Goal: Transaction & Acquisition: Purchase product/service

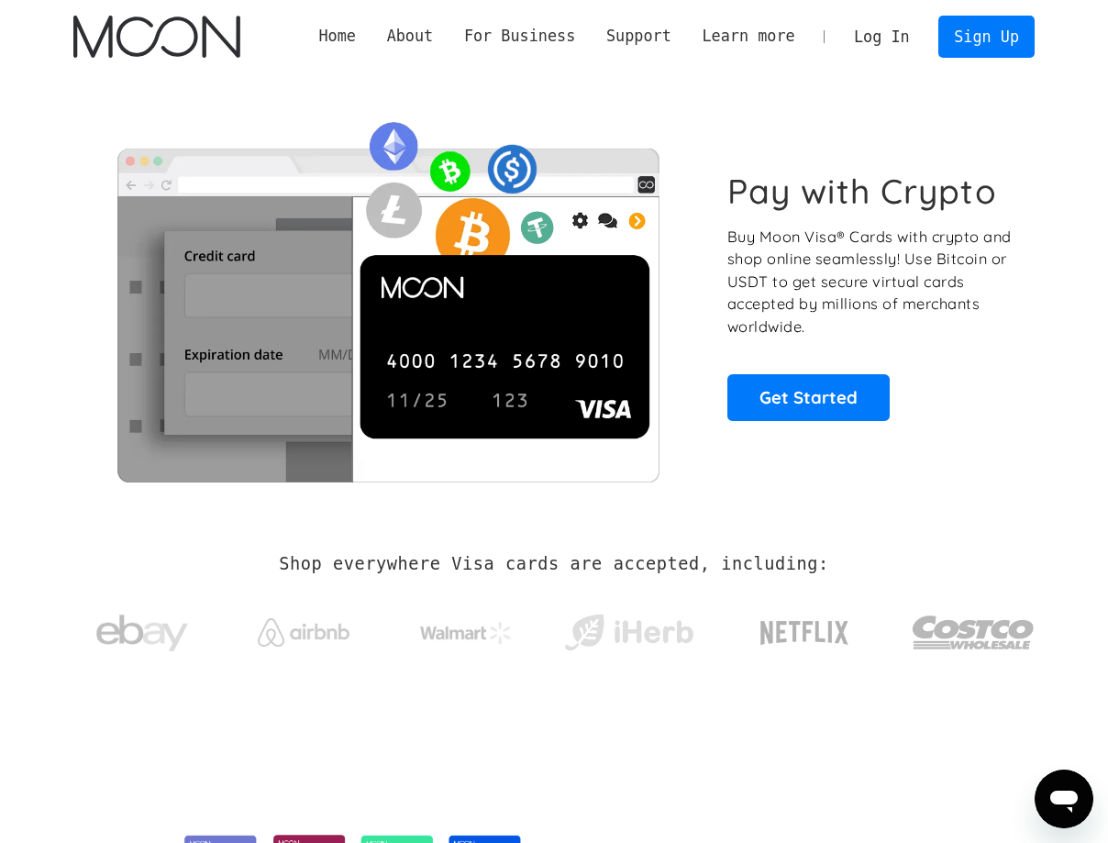
click at [101, 149] on img at bounding box center [387, 295] width 628 height 372
click at [880, 46] on link "Log In" at bounding box center [881, 37] width 86 height 40
click at [877, 28] on link "Log In" at bounding box center [881, 37] width 86 height 40
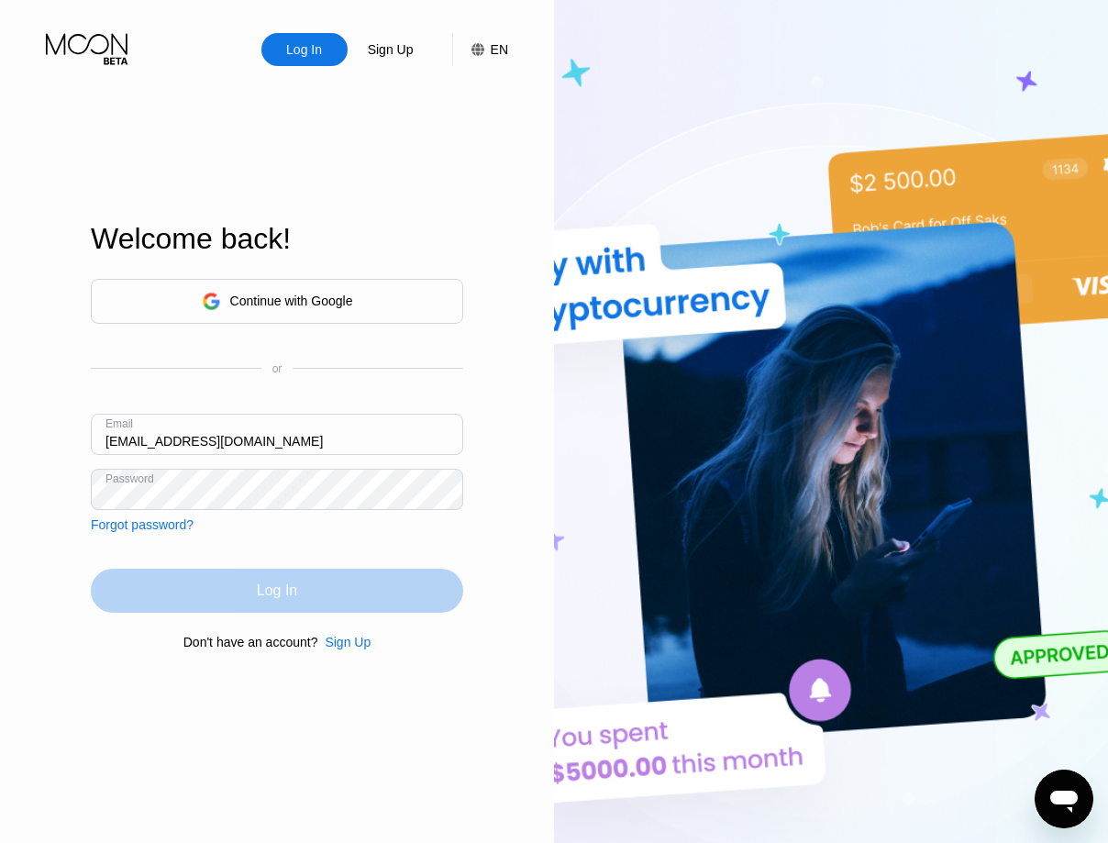
click at [306, 586] on div "Log In" at bounding box center [277, 590] width 372 height 44
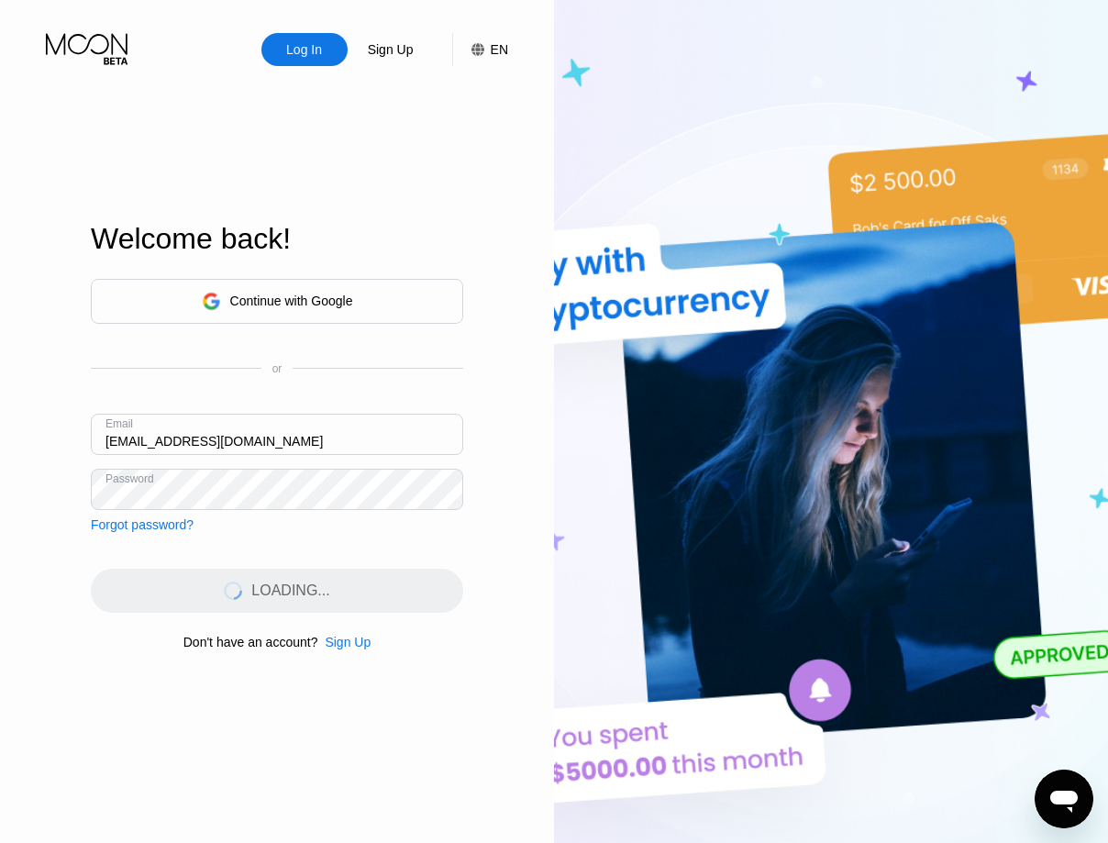
click at [320, 521] on div "Continue with Google or Email daviddavidoff124@gmail.com Password Forgot passwo…" at bounding box center [277, 405] width 372 height 253
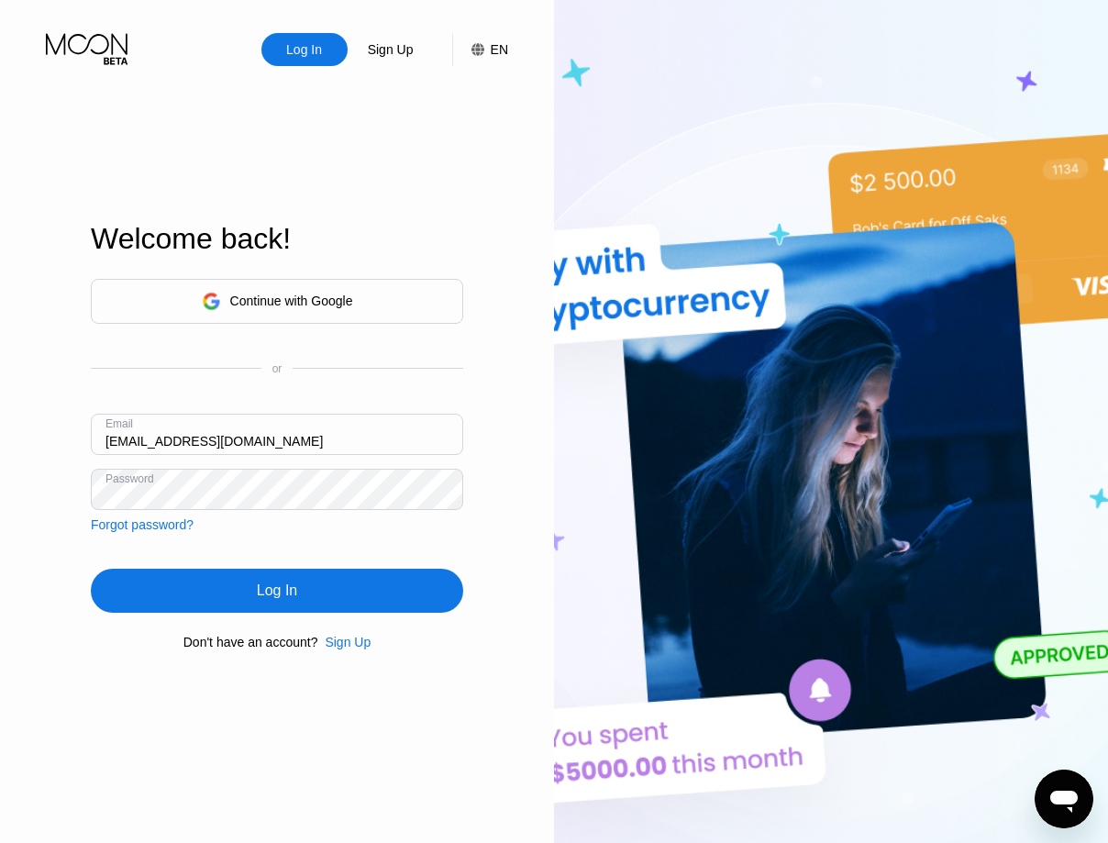
click at [278, 429] on input "[EMAIL_ADDRESS][DOMAIN_NAME]" at bounding box center [277, 434] width 372 height 41
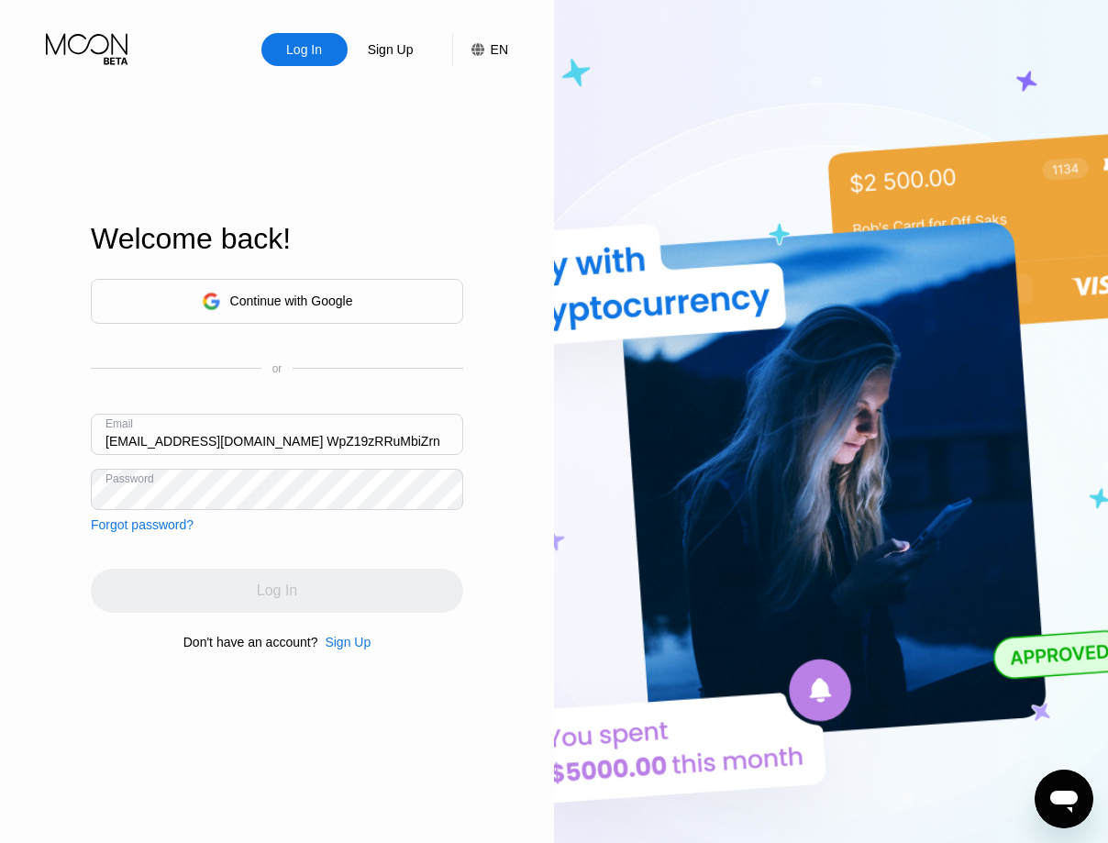
drag, startPoint x: 403, startPoint y: 439, endPoint x: 241, endPoint y: 473, distance: 165.8
click at [241, 455] on input "vut801467@gmail.com WpZ19zRRuMbiZrn" at bounding box center [277, 434] width 372 height 41
click at [272, 433] on input "vut801467@gmail.com" at bounding box center [277, 434] width 372 height 41
click at [375, 417] on input "vut801467@gmail.com" at bounding box center [277, 434] width 372 height 41
type input "vut801467@gmail.com"
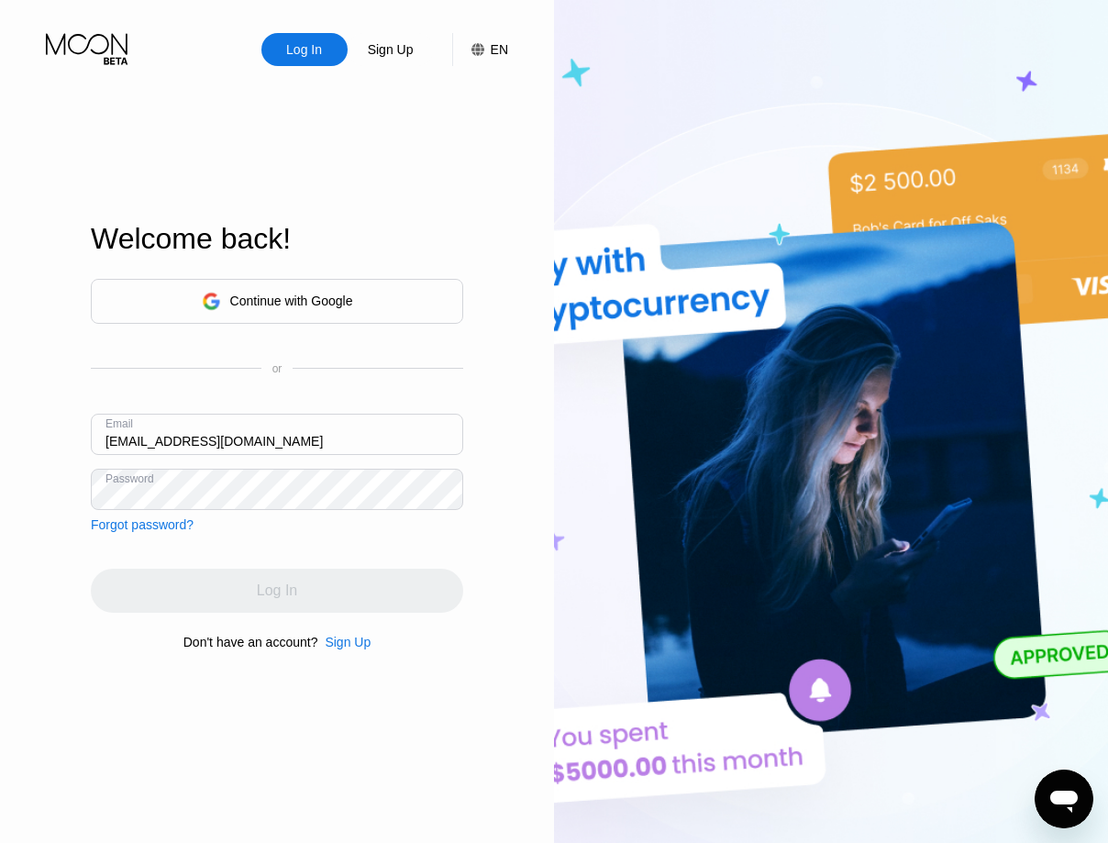
click at [420, 469] on div "Continue with Google or Email vut801467@gmail.com Password Forgot password?" at bounding box center [277, 405] width 372 height 253
click at [393, 436] on input "vut801467@gmail.com" at bounding box center [277, 434] width 372 height 41
click at [484, 529] on div "Log In Sign Up EN Language Select an item Save Welcome back! Continue with Goog…" at bounding box center [277, 463] width 554 height 927
click at [413, 468] on div "Email vut801467@gmail.com" at bounding box center [277, 441] width 372 height 55
click at [292, 581] on div "Log In" at bounding box center [277, 590] width 372 height 44
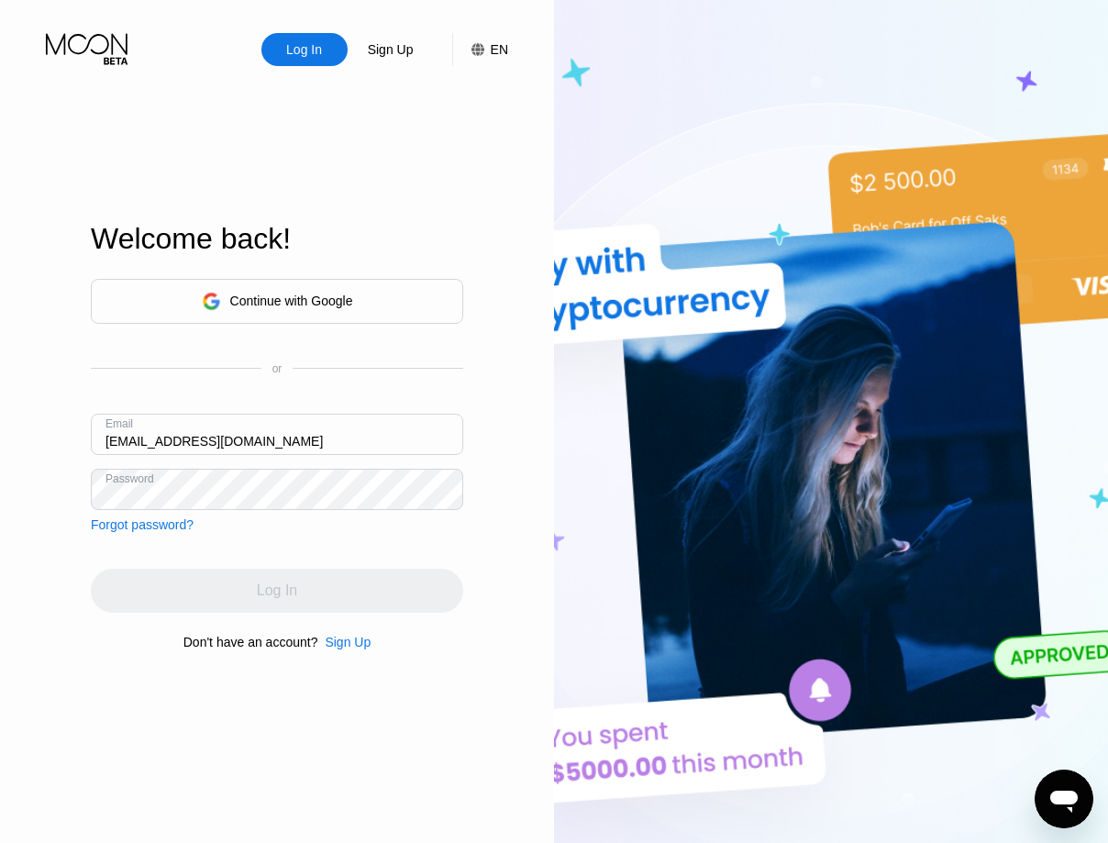
drag, startPoint x: 665, startPoint y: 137, endPoint x: 272, endPoint y: 528, distance: 554.3
click at [590, 187] on img at bounding box center [831, 463] width 554 height 927
click at [279, 555] on div "Continue with Google or Email vut801467@gmail.com Password Forgot password? Log…" at bounding box center [277, 464] width 372 height 372
click at [283, 465] on div "Email vut801467@gmail.com" at bounding box center [277, 441] width 372 height 55
click at [298, 442] on input "vut801467@gmail.com" at bounding box center [277, 434] width 372 height 41
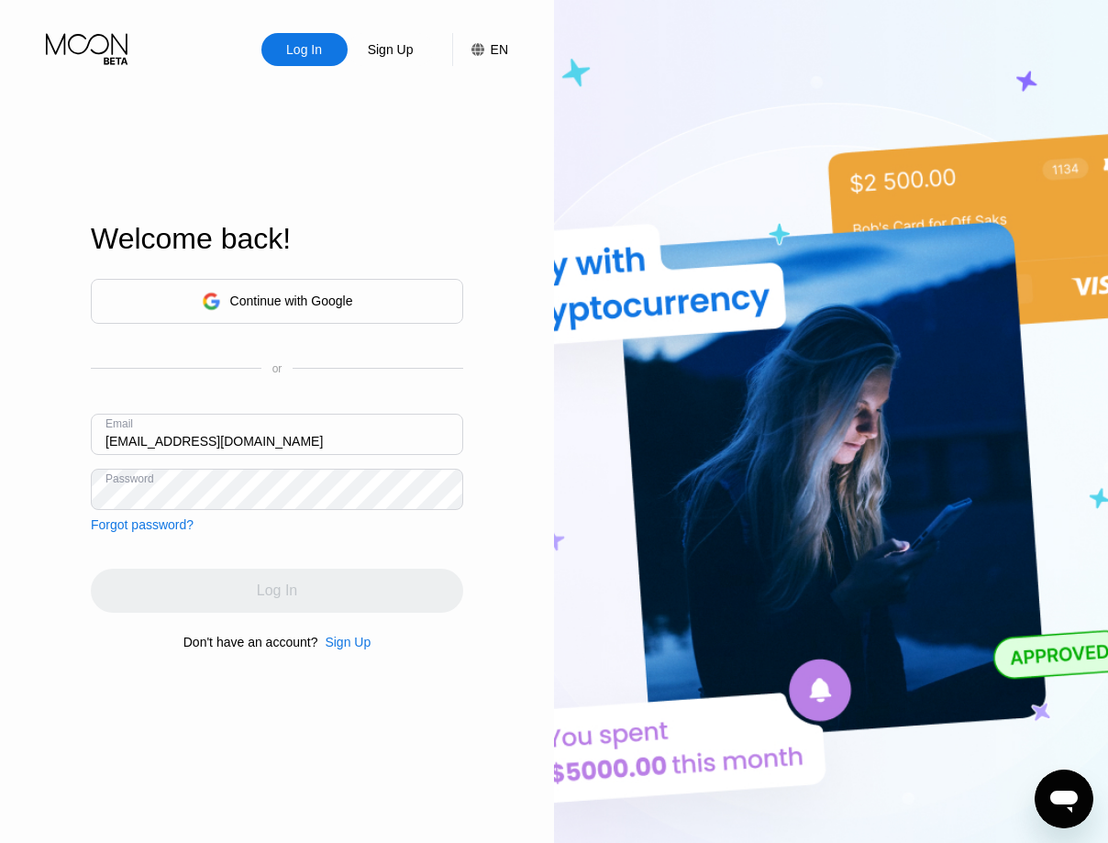
drag, startPoint x: 283, startPoint y: 579, endPoint x: 284, endPoint y: 536, distance: 43.1
click at [282, 570] on div "Continue with Google or Email vut801467@gmail.com Password Forgot password? Log…" at bounding box center [277, 464] width 372 height 372
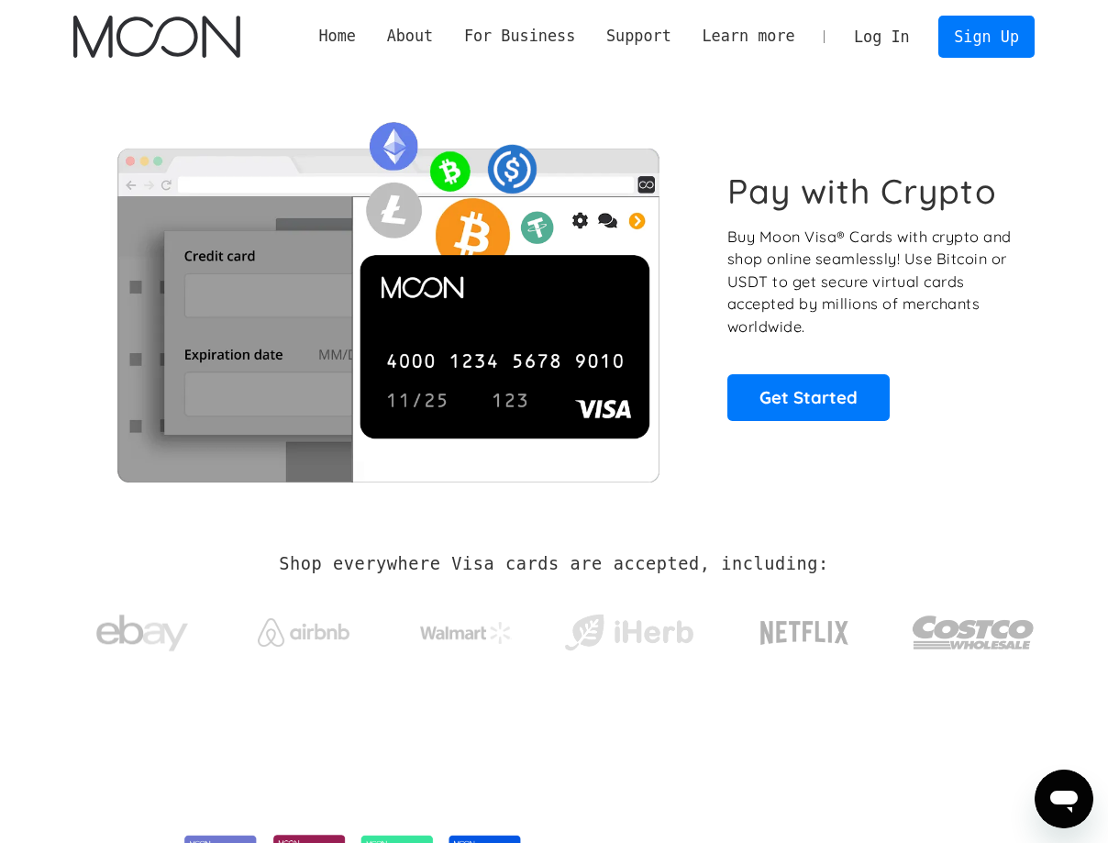
click at [888, 45] on link "Log In" at bounding box center [881, 37] width 86 height 40
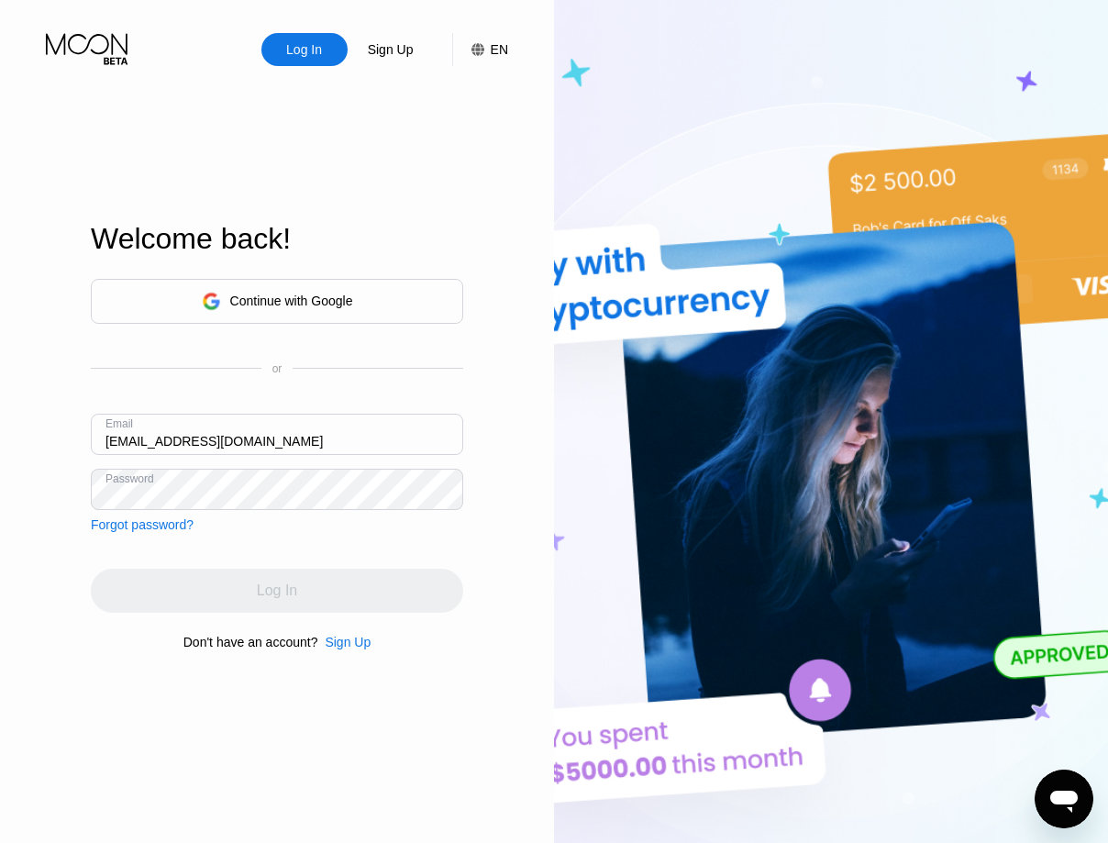
click at [96, 126] on div "Welcome back! Continue with Google or Email daviddavidoff124@gmail.com Password…" at bounding box center [277, 435] width 372 height 927
click at [272, 436] on input "daviddavidoff124@gmail.com" at bounding box center [277, 434] width 372 height 41
paste input "vut801467"
click at [243, 595] on div "Log In" at bounding box center [277, 590] width 372 height 44
drag, startPoint x: 246, startPoint y: 594, endPoint x: 231, endPoint y: 578, distance: 22.1
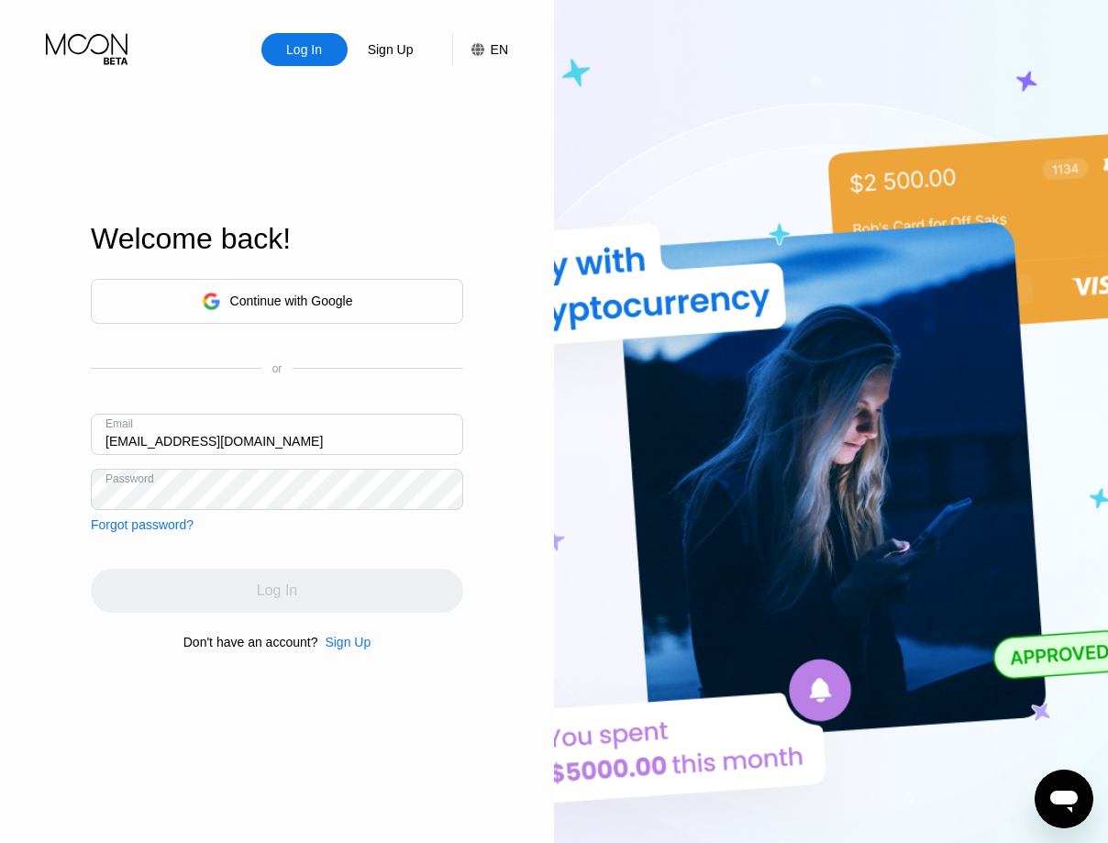
click at [243, 588] on div "Log In" at bounding box center [277, 590] width 372 height 44
drag, startPoint x: 208, startPoint y: 568, endPoint x: 280, endPoint y: 605, distance: 80.8
click at [218, 573] on div "Continue with Google or Email vut801467@gmail.com Password Forgot password? Log…" at bounding box center [277, 464] width 372 height 372
click at [270, 513] on div "Continue with Google or Email vut801467@gmail.com Password Forgot password?" at bounding box center [277, 405] width 372 height 253
click at [251, 507] on div "Continue with Google or Email vut801467@gmail.com Password Forgot password?" at bounding box center [277, 405] width 372 height 253
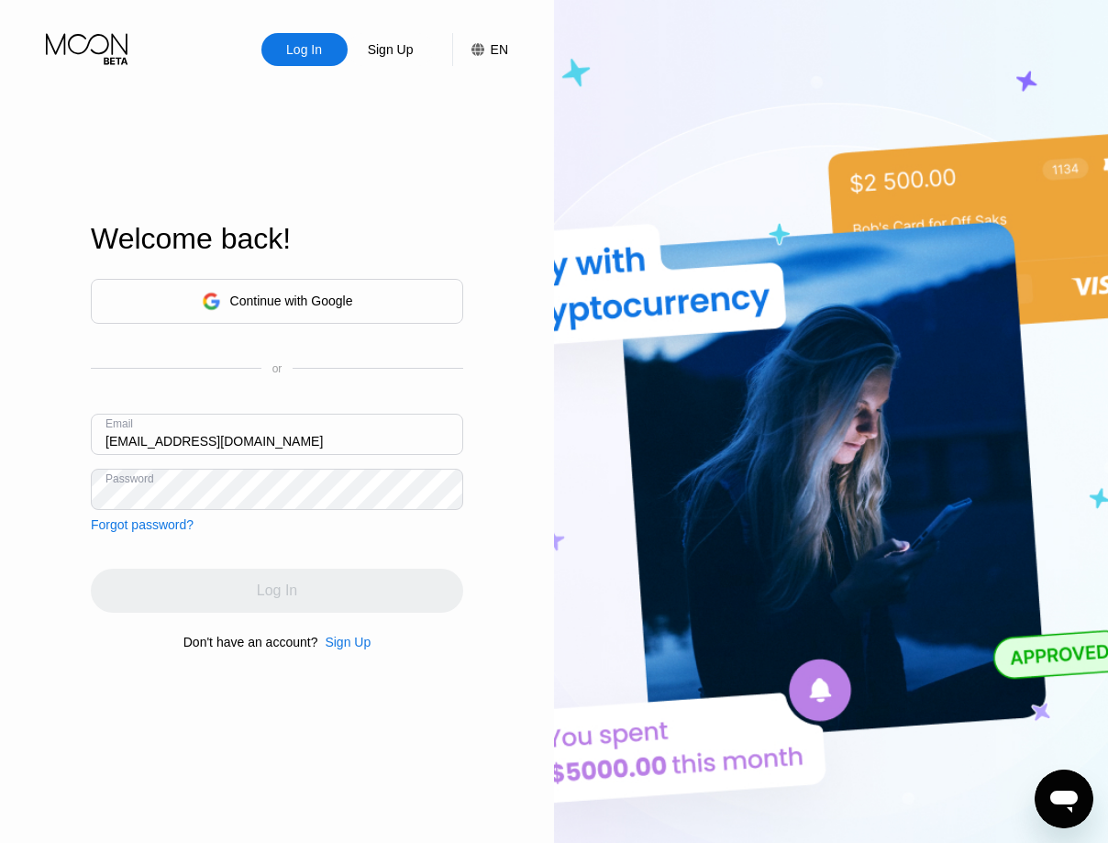
drag, startPoint x: 302, startPoint y: 436, endPoint x: 303, endPoint y: 448, distance: 12.1
click at [302, 440] on input "vut801467@gmail.com" at bounding box center [277, 434] width 372 height 41
click at [349, 609] on div "Log In" at bounding box center [277, 590] width 372 height 44
drag, startPoint x: 350, startPoint y: 603, endPoint x: 301, endPoint y: 513, distance: 103.4
click at [329, 559] on div "Continue with Google or Email vut801467@gmail.com Password Forgot password? Log…" at bounding box center [277, 464] width 372 height 372
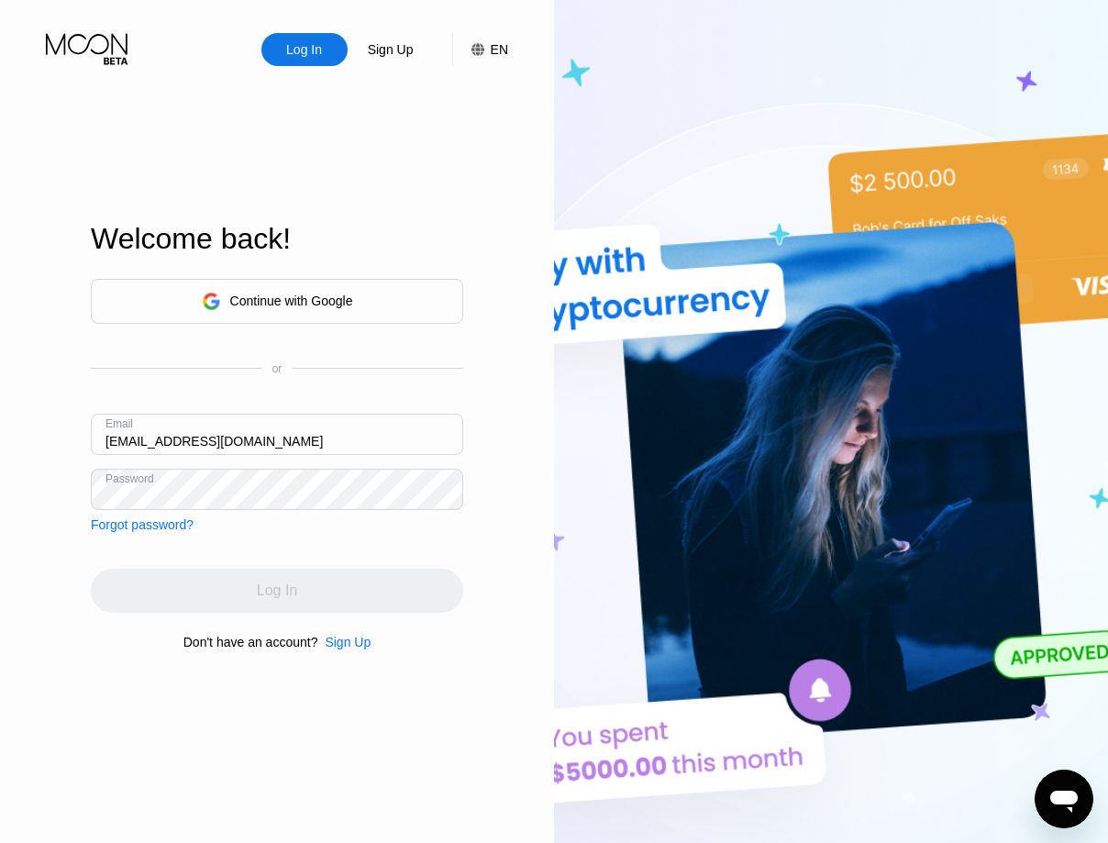
drag, startPoint x: 25, startPoint y: 432, endPoint x: -23, endPoint y: 429, distance: 47.8
click at [91, 429] on input "vut801467@gmail.com" at bounding box center [277, 434] width 372 height 41
paste input "ut801467@gmail.com"
type input "vut801467@gmail.com"
click at [469, 557] on div "Log In Sign Up EN Language Select an item Save Welcome back! Continue with Goog…" at bounding box center [277, 463] width 554 height 927
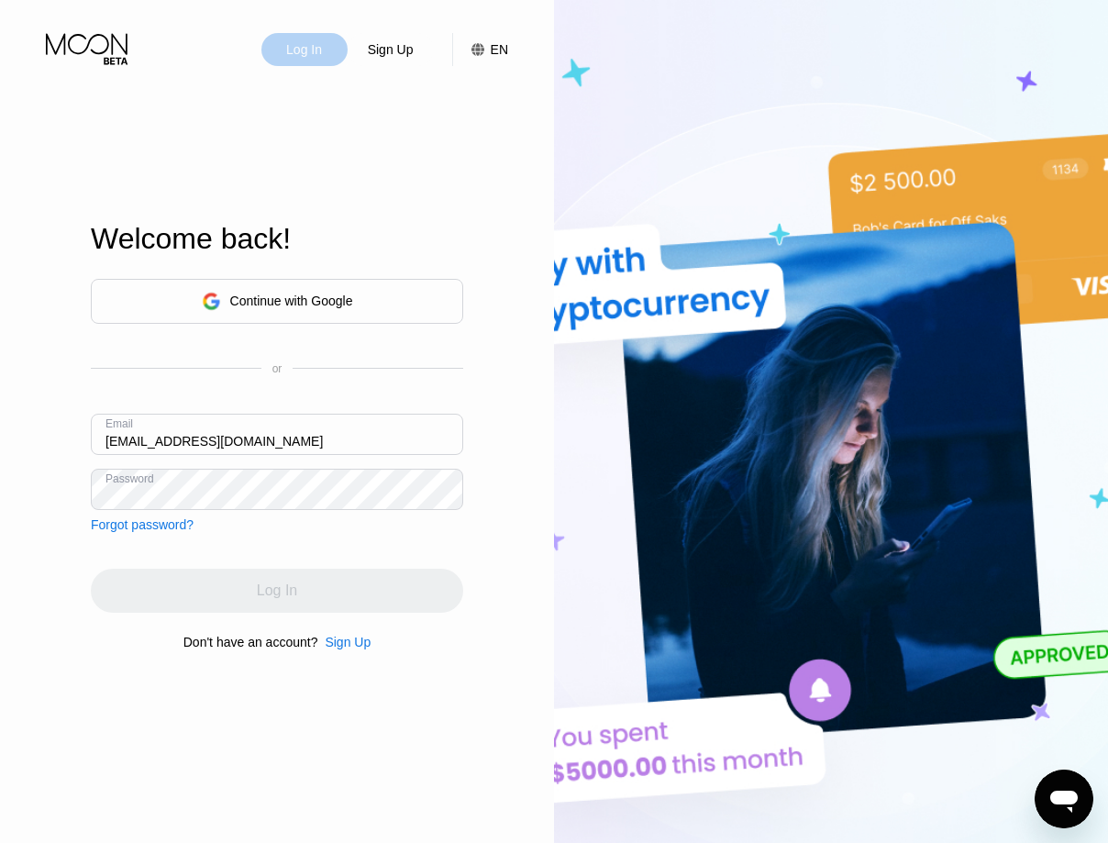
click at [311, 55] on div "Log In" at bounding box center [303, 49] width 39 height 18
click at [297, 62] on div "Log In" at bounding box center [304, 49] width 86 height 33
click at [298, 565] on div "Continue with Google or Email vut801467@gmail.com Password Forgot password? Log…" at bounding box center [277, 464] width 372 height 372
click at [303, 593] on div "Log In" at bounding box center [277, 590] width 372 height 44
click at [309, 606] on div "Log In" at bounding box center [277, 590] width 372 height 44
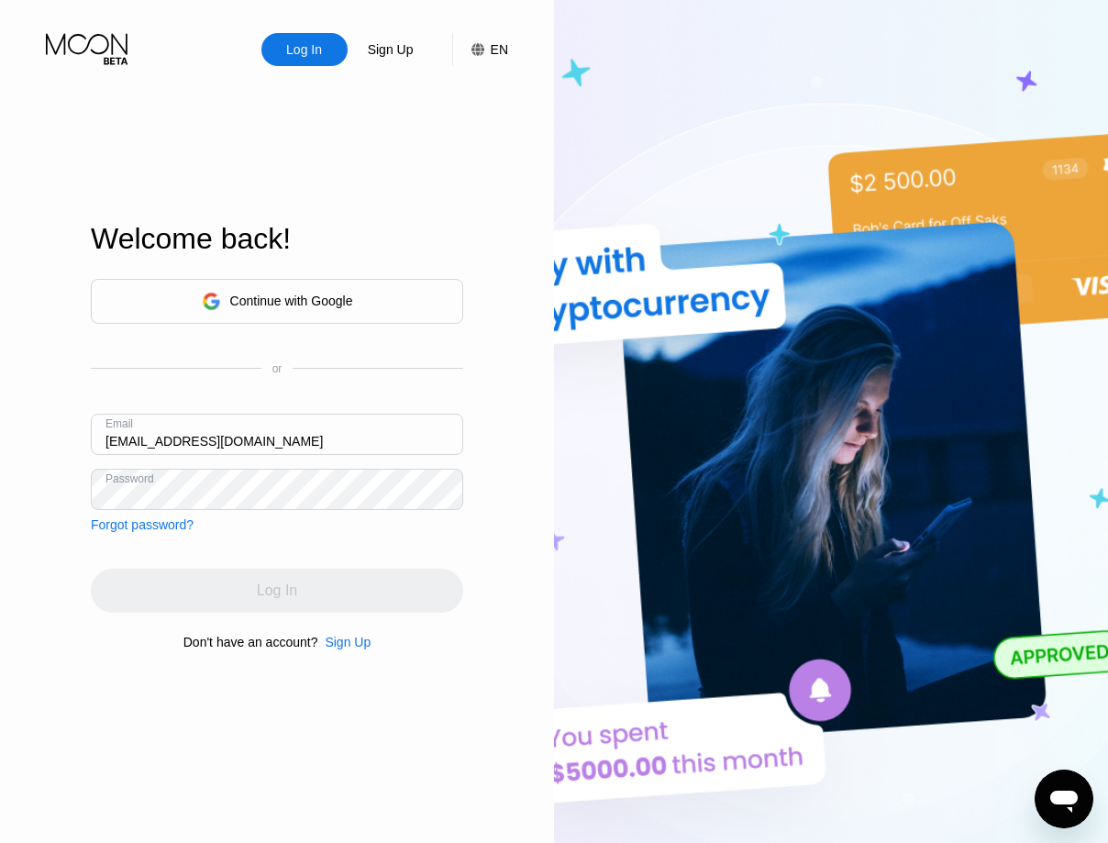
drag, startPoint x: 248, startPoint y: 449, endPoint x: -188, endPoint y: 424, distance: 437.2
click at [91, 424] on input "vut801467@gmail.com" at bounding box center [277, 434] width 372 height 41
drag, startPoint x: 700, startPoint y: 152, endPoint x: 713, endPoint y: 182, distance: 32.9
click at [700, 151] on img at bounding box center [831, 463] width 554 height 927
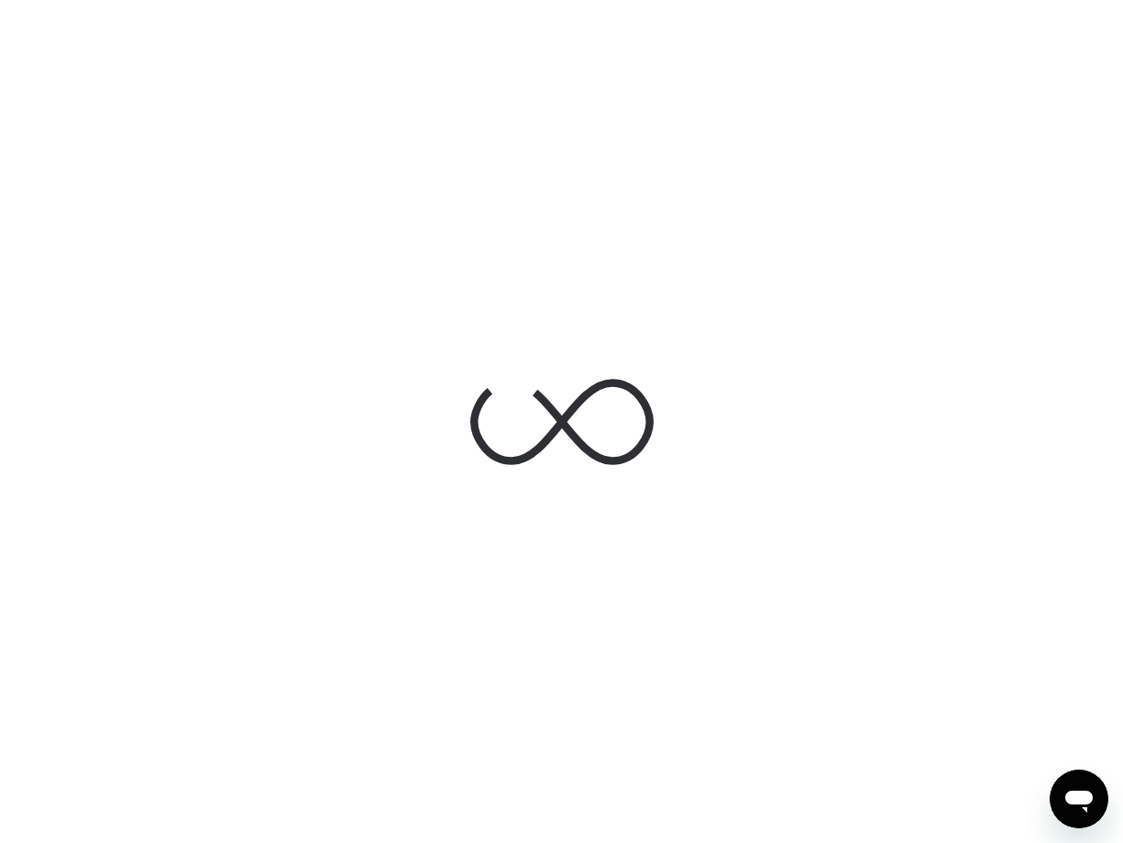
drag, startPoint x: 577, startPoint y: 329, endPoint x: 472, endPoint y: 335, distance: 104.7
click at [577, 328] on div at bounding box center [562, 422] width 275 height 198
click at [731, 143] on div at bounding box center [561, 421] width 1123 height 843
click at [561, 147] on div at bounding box center [561, 421] width 1123 height 843
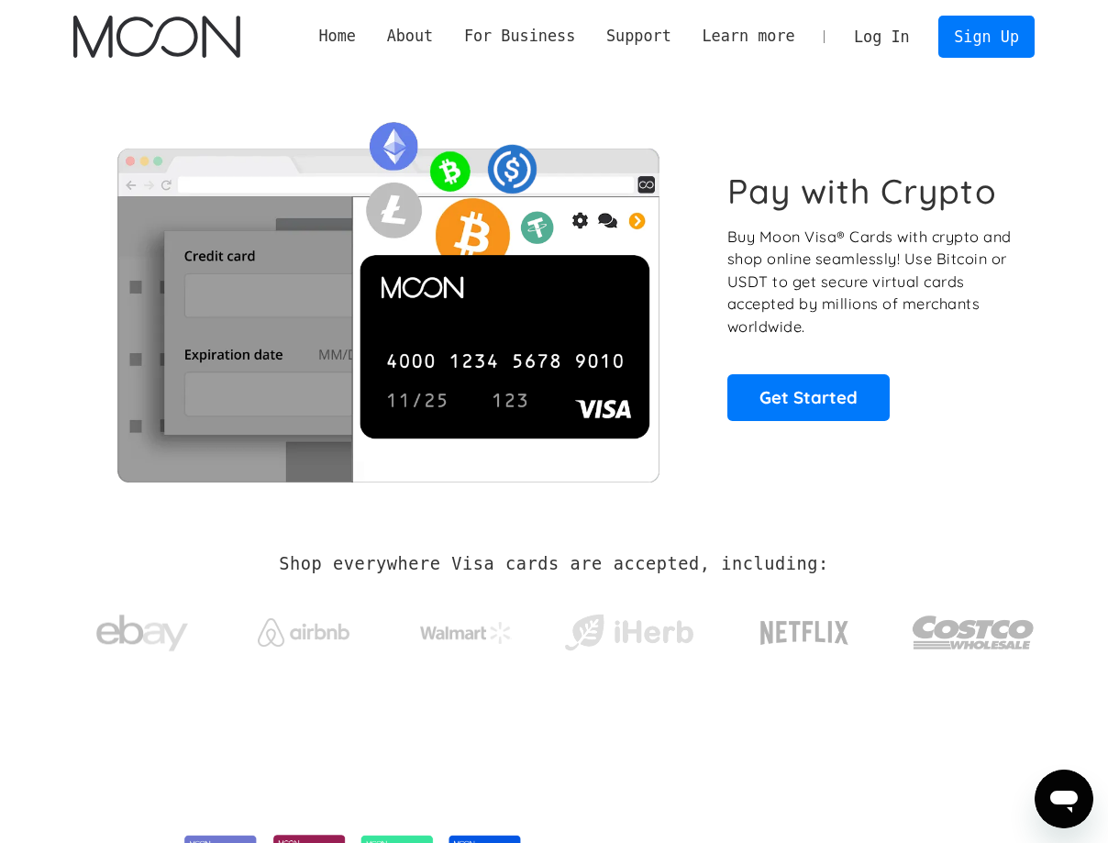
click at [886, 47] on link "Log In" at bounding box center [881, 37] width 86 height 40
click at [886, 39] on link "Log In" at bounding box center [881, 37] width 86 height 40
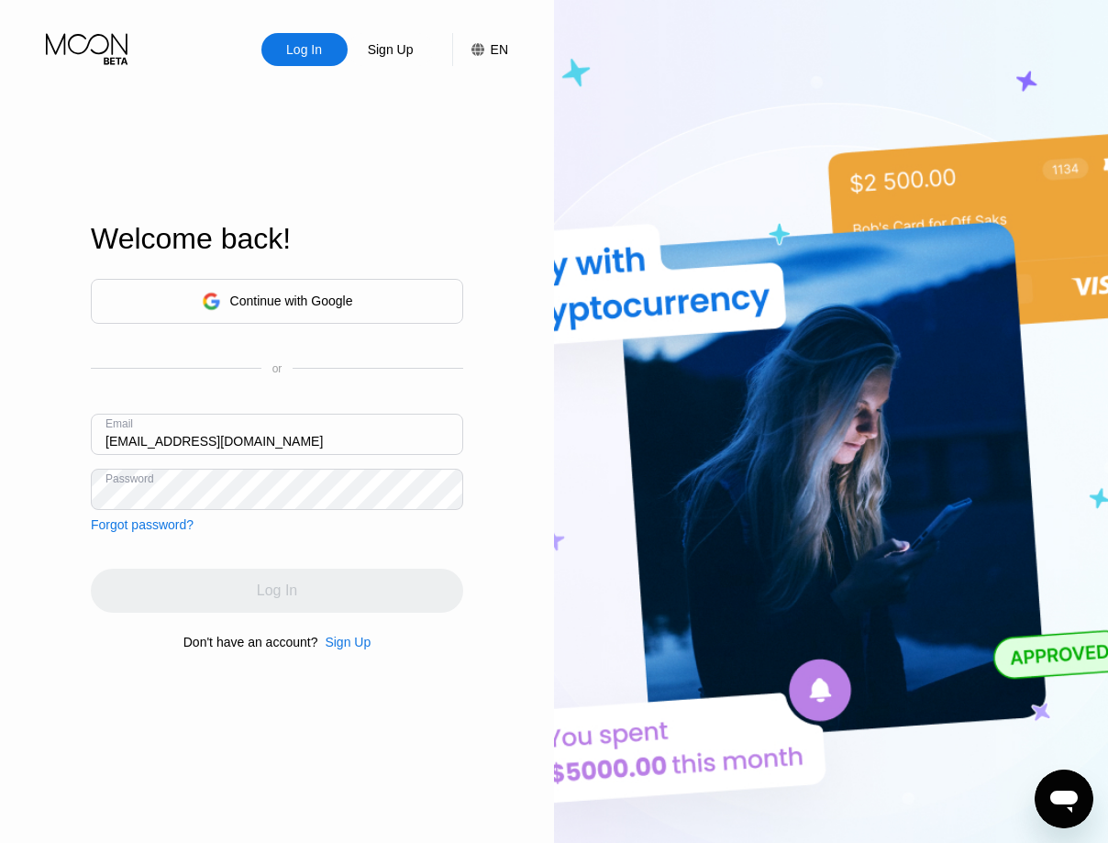
type input "[EMAIL_ADDRESS][DOMAIN_NAME]"
drag, startPoint x: 268, startPoint y: 578, endPoint x: 316, endPoint y: 543, distance: 59.8
click at [268, 579] on div "Log In" at bounding box center [277, 590] width 372 height 44
drag, startPoint x: 299, startPoint y: 458, endPoint x: 301, endPoint y: 437, distance: 20.3
click at [300, 443] on div "Email [EMAIL_ADDRESS][DOMAIN_NAME]" at bounding box center [277, 441] width 372 height 55
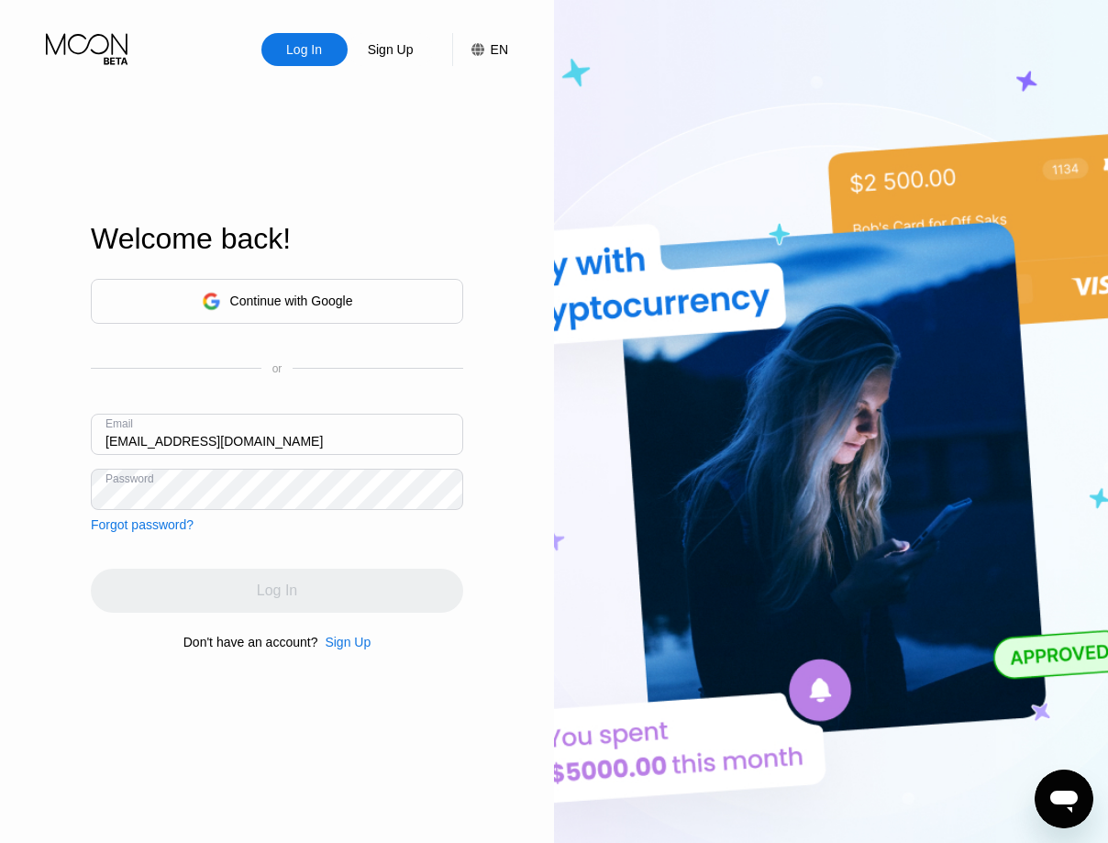
click at [301, 437] on input "vut801467@gmail.com" at bounding box center [277, 434] width 372 height 41
click at [259, 449] on input "vut801467@gmail.com" at bounding box center [277, 434] width 372 height 41
drag, startPoint x: 262, startPoint y: 445, endPoint x: -142, endPoint y: 432, distance: 404.5
click at [91, 432] on input "vut801467@gmail.com" at bounding box center [277, 434] width 372 height 41
click at [239, 432] on input "text" at bounding box center [277, 434] width 372 height 41
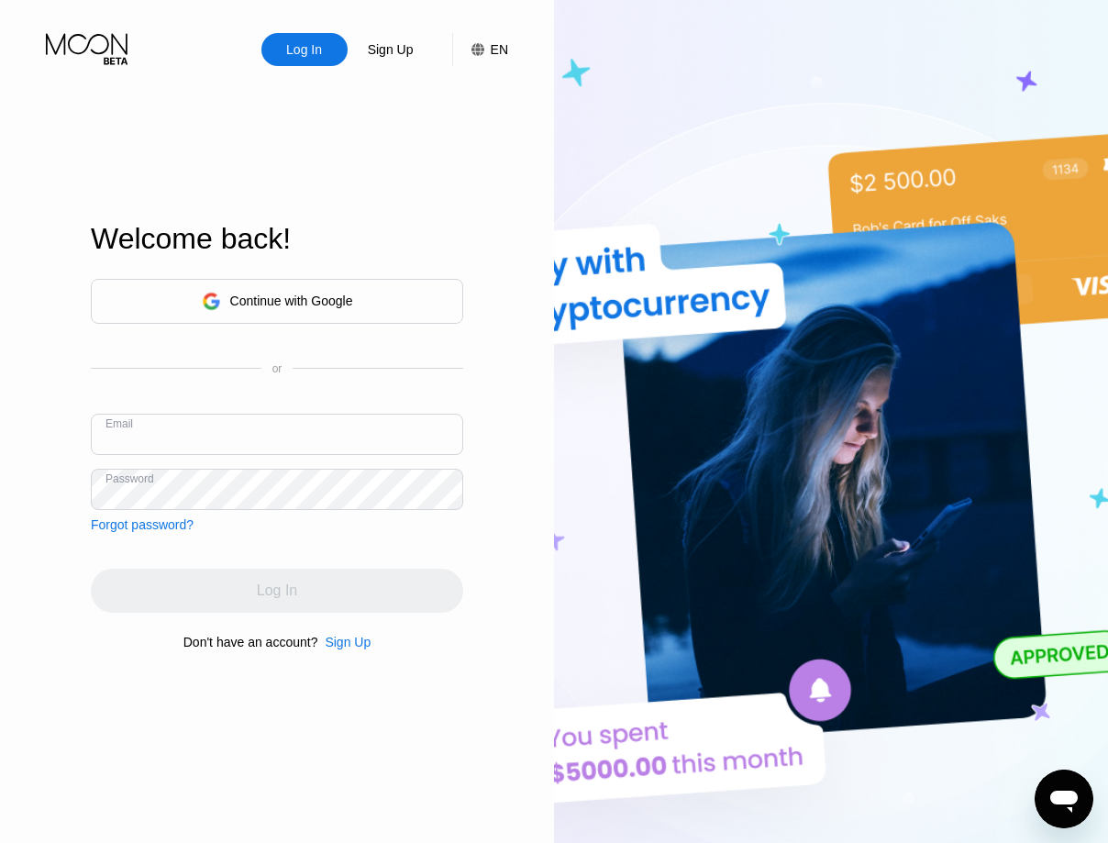
click at [239, 432] on input "text" at bounding box center [277, 434] width 372 height 41
type input "[EMAIL_ADDRESS][DOMAIN_NAME]"
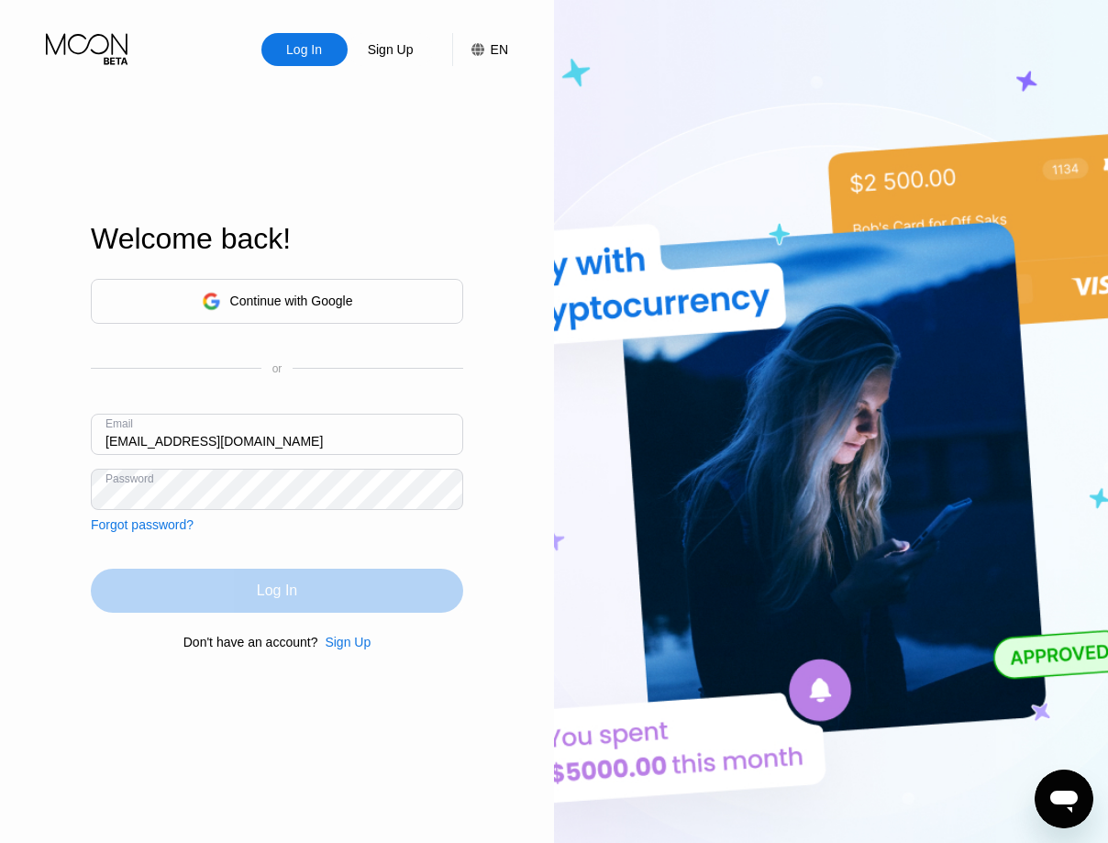
click at [298, 591] on div "Log In" at bounding box center [277, 590] width 372 height 44
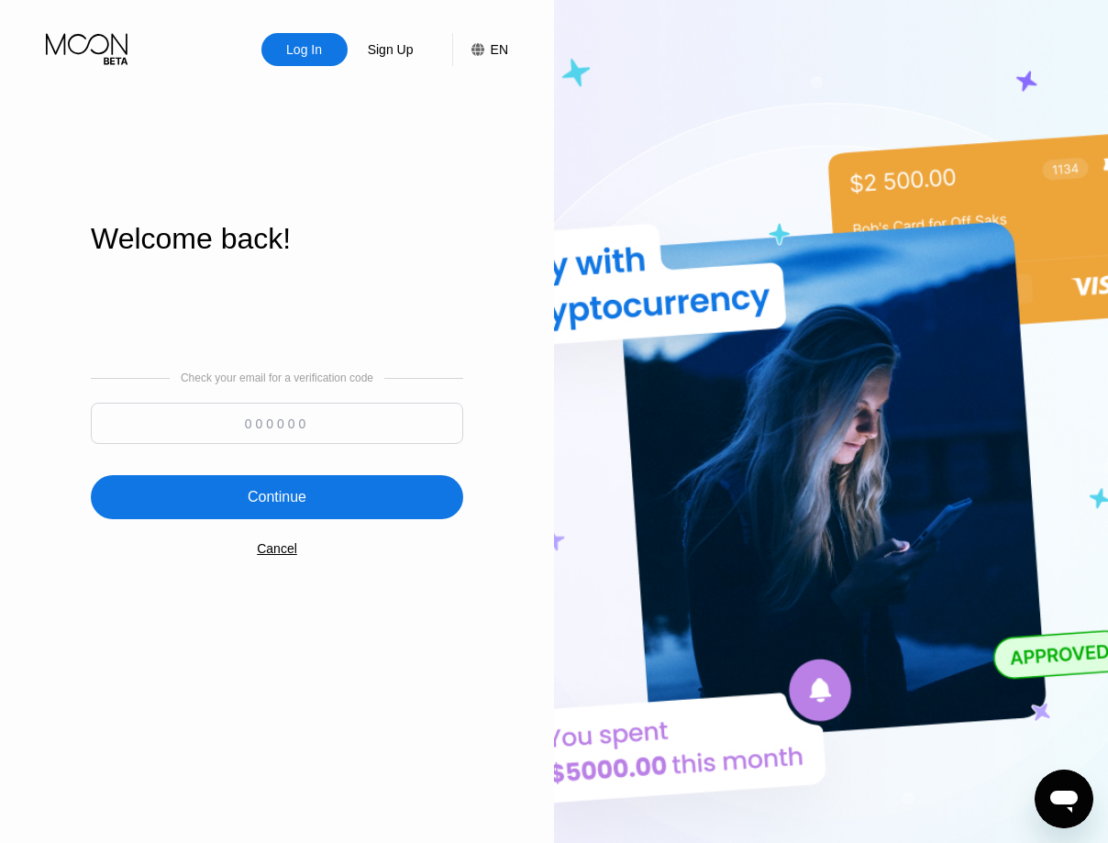
click at [286, 416] on input at bounding box center [277, 423] width 372 height 41
click at [432, 428] on input at bounding box center [277, 423] width 372 height 41
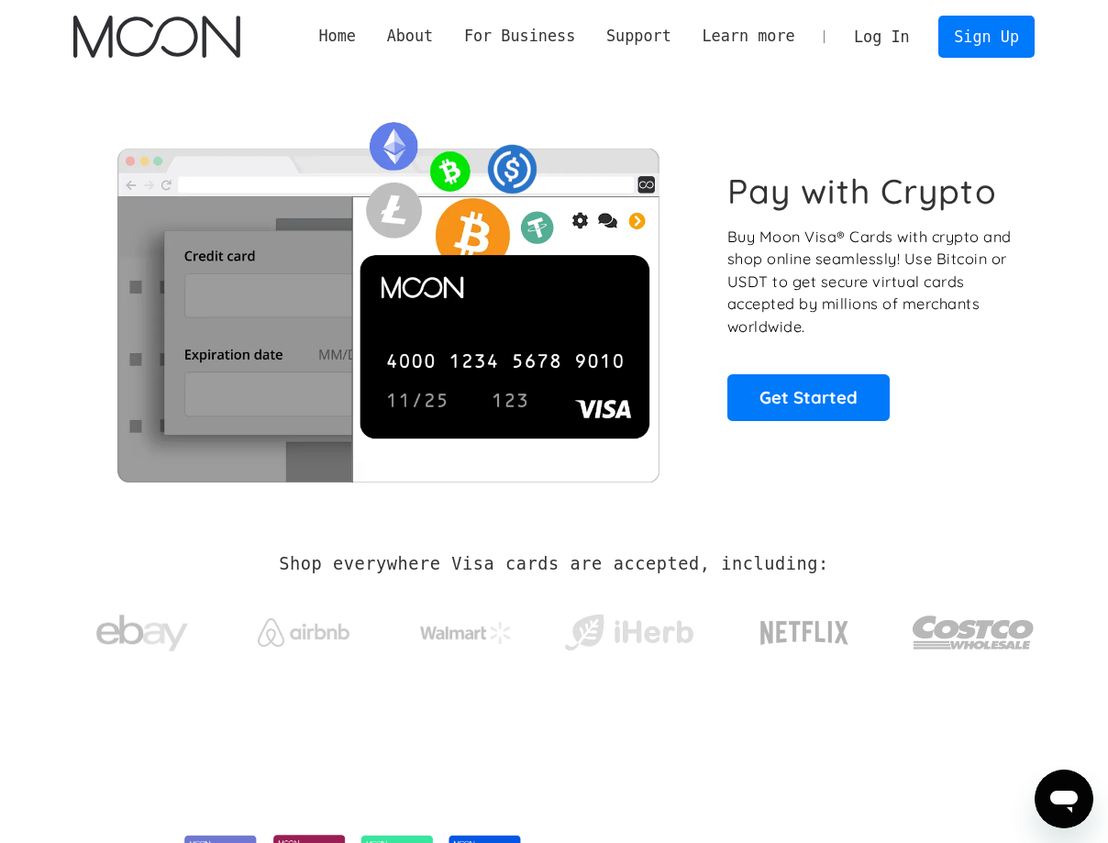
click at [899, 37] on link "Log In" at bounding box center [881, 37] width 86 height 40
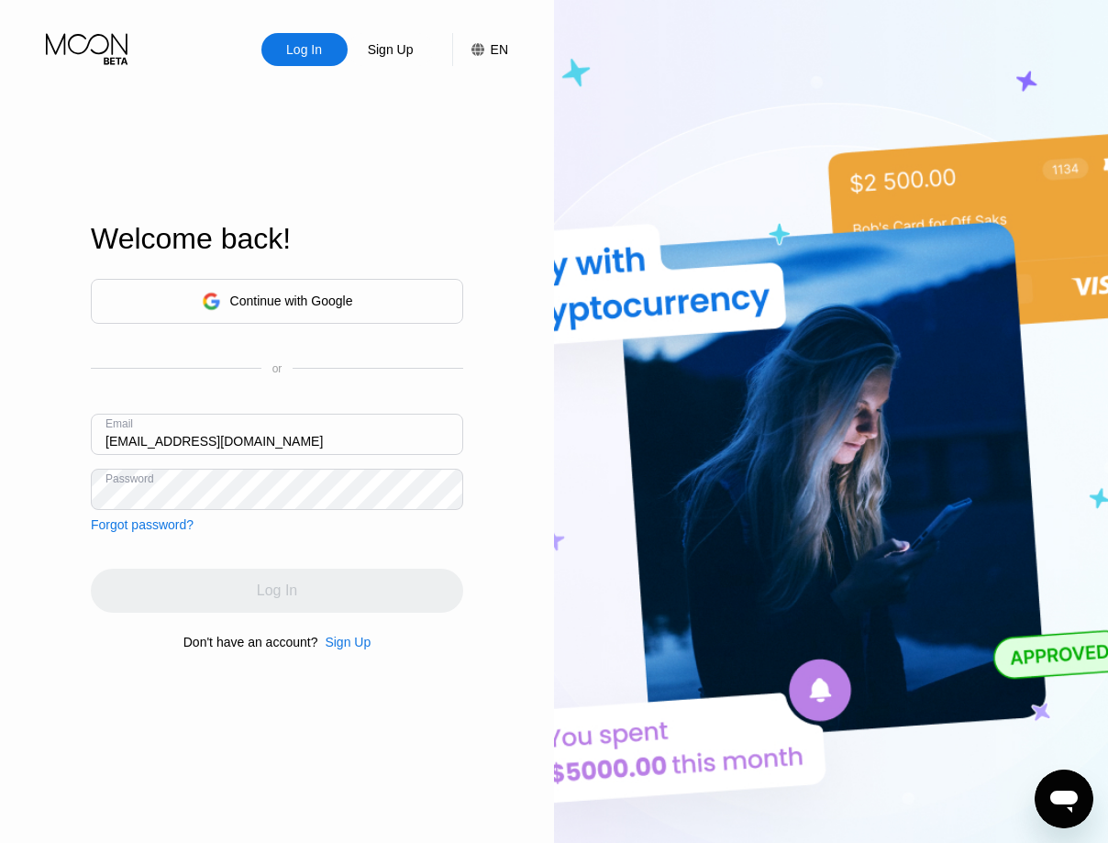
click at [258, 437] on input "[EMAIL_ADDRESS][DOMAIN_NAME]" at bounding box center [277, 434] width 372 height 41
type input "[EMAIL_ADDRESS][DOMAIN_NAME]"
click at [229, 444] on input "[EMAIL_ADDRESS][DOMAIN_NAME]" at bounding box center [277, 434] width 372 height 41
click at [285, 447] on input "[EMAIL_ADDRESS][DOMAIN_NAME]" at bounding box center [277, 434] width 372 height 41
click at [267, 443] on input "text" at bounding box center [277, 434] width 372 height 41
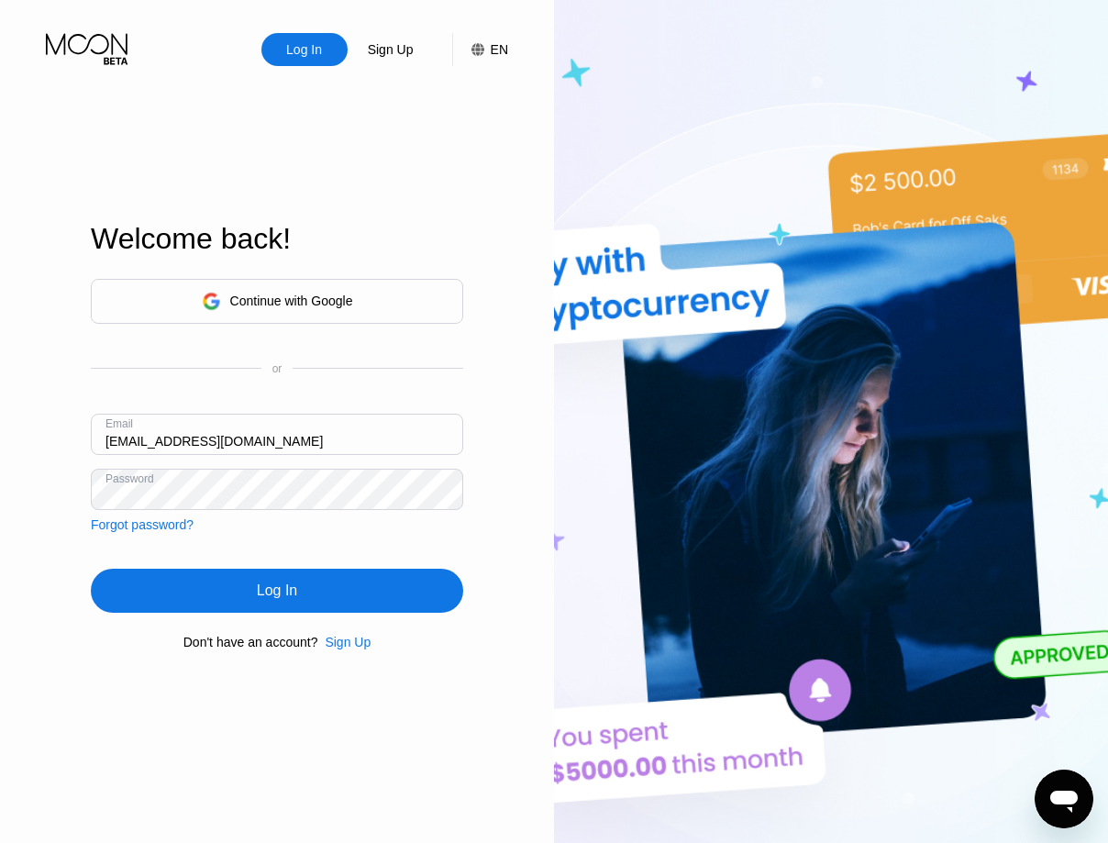
drag, startPoint x: 256, startPoint y: 454, endPoint x: 267, endPoint y: 448, distance: 12.3
click at [257, 468] on div "Continue with Google or Email [EMAIL_ADDRESS][DOMAIN_NAME] Password Forgot pass…" at bounding box center [277, 405] width 372 height 253
drag, startPoint x: 269, startPoint y: 443, endPoint x: 137, endPoint y: 467, distance: 134.2
click at [137, 455] on input "[EMAIL_ADDRESS][DOMAIN_NAME]" at bounding box center [277, 434] width 372 height 41
click at [280, 440] on input "[EMAIL_ADDRESS][DOMAIN_NAME]" at bounding box center [277, 434] width 372 height 41
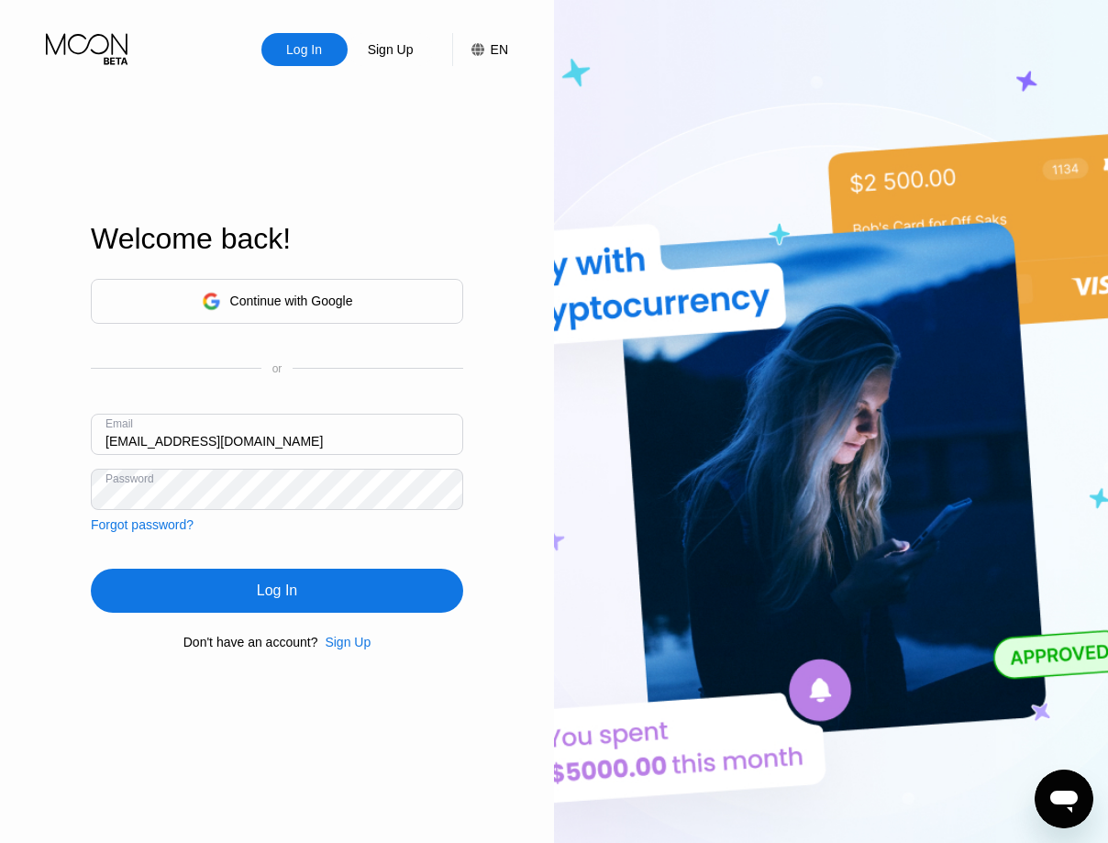
paste input "offd348"
type input "[EMAIL_ADDRESS][DOMAIN_NAME]"
click at [502, 535] on div "Log In Sign Up EN Language Select an item Save Welcome back! Continue with Goog…" at bounding box center [277, 463] width 554 height 927
click at [280, 425] on input "[EMAIL_ADDRESS][DOMAIN_NAME]" at bounding box center [277, 434] width 372 height 41
click at [331, 507] on div "Continue with Google or Email davidoffd348@gmail.com Password Forgot password?" at bounding box center [277, 405] width 372 height 253
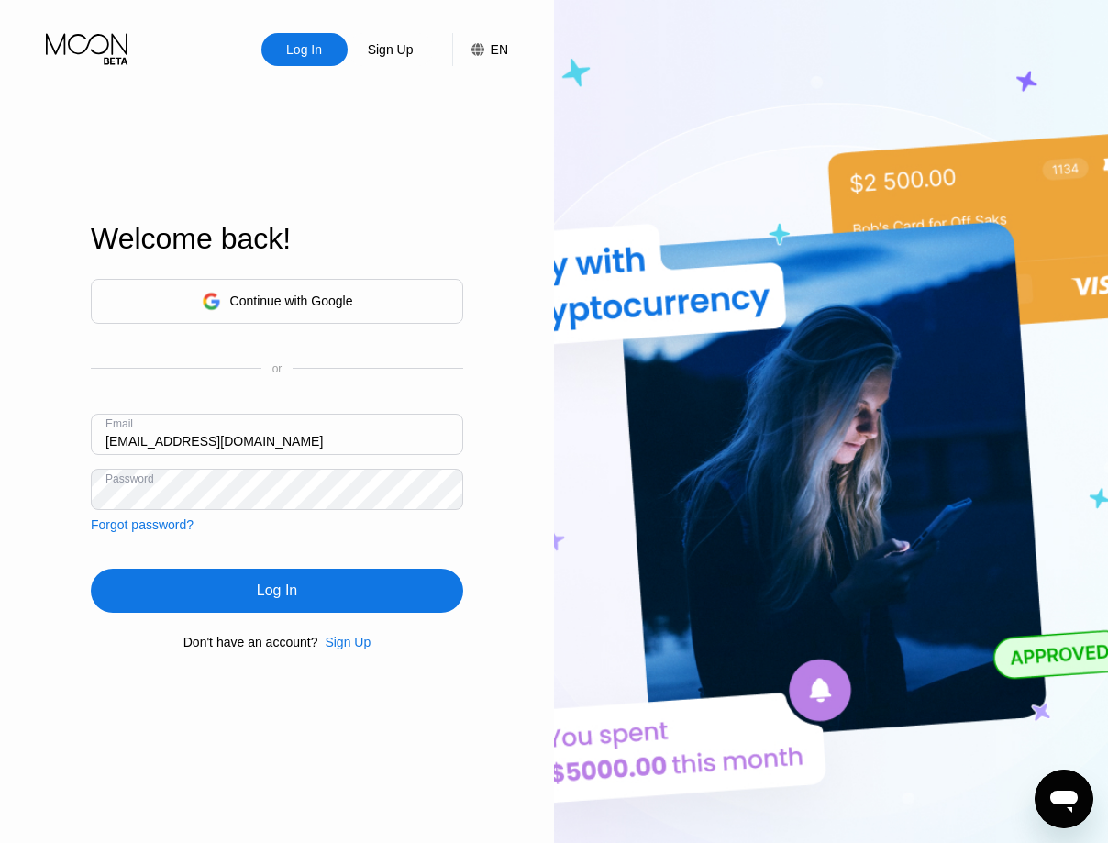
drag, startPoint x: 363, startPoint y: 535, endPoint x: 335, endPoint y: 588, distance: 59.5
click at [362, 540] on div "Continue with Google or Email davidoffd348@gmail.com Password Forgot password? …" at bounding box center [277, 464] width 372 height 372
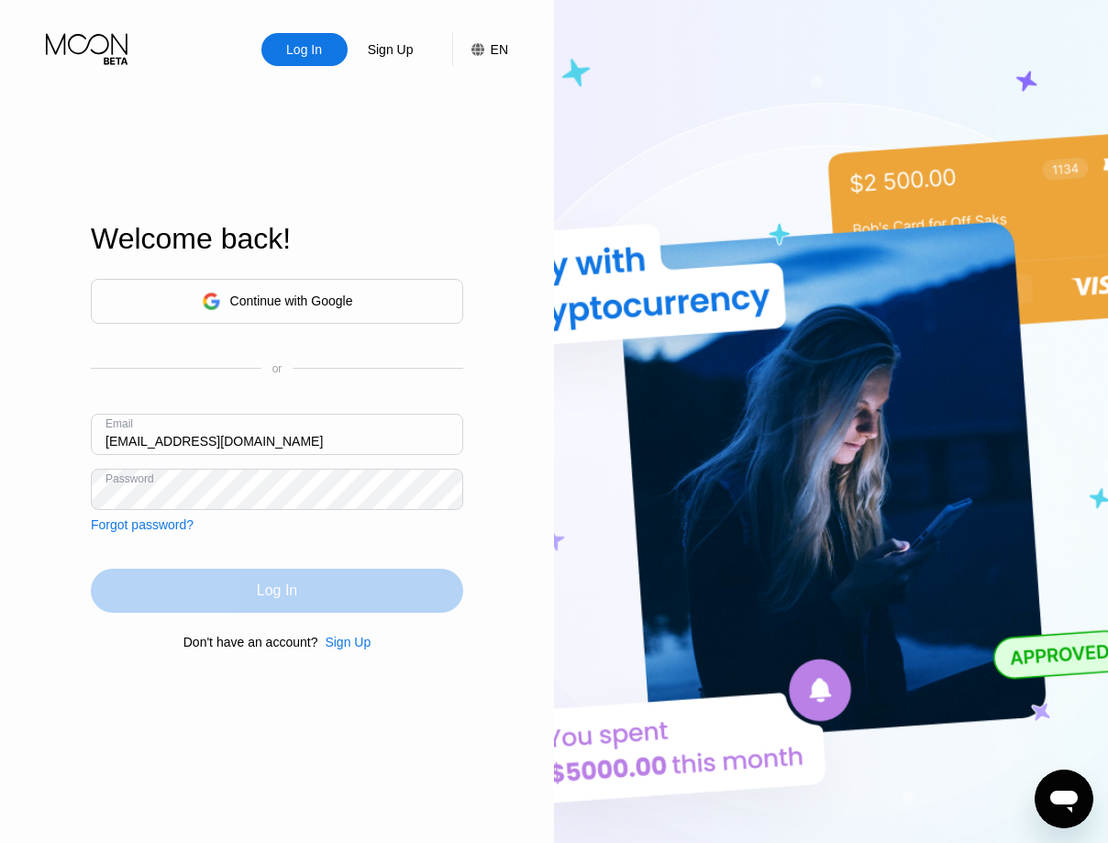
click at [389, 500] on div "Continue with Google or Email davidoffd348@gmail.com Password Forgot password? …" at bounding box center [277, 464] width 372 height 372
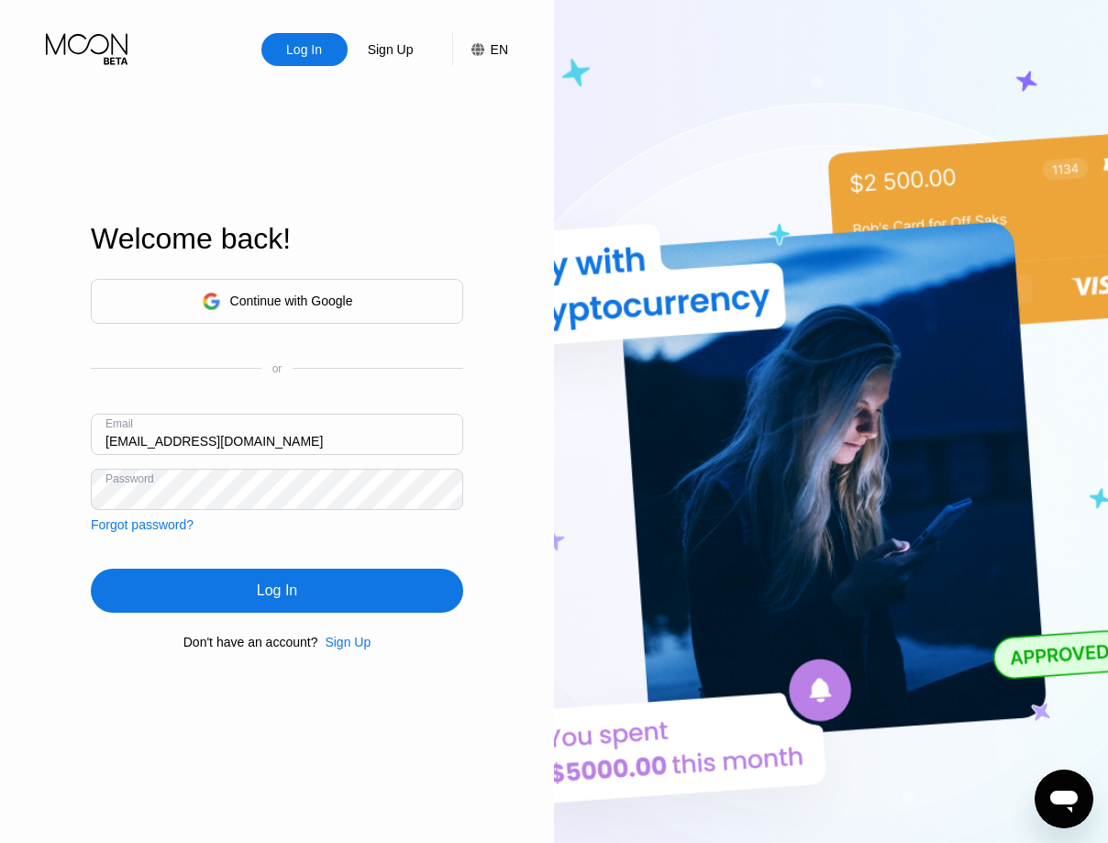
drag, startPoint x: 275, startPoint y: 594, endPoint x: 281, endPoint y: 582, distance: 13.1
click at [275, 593] on div "Log In" at bounding box center [277, 590] width 40 height 18
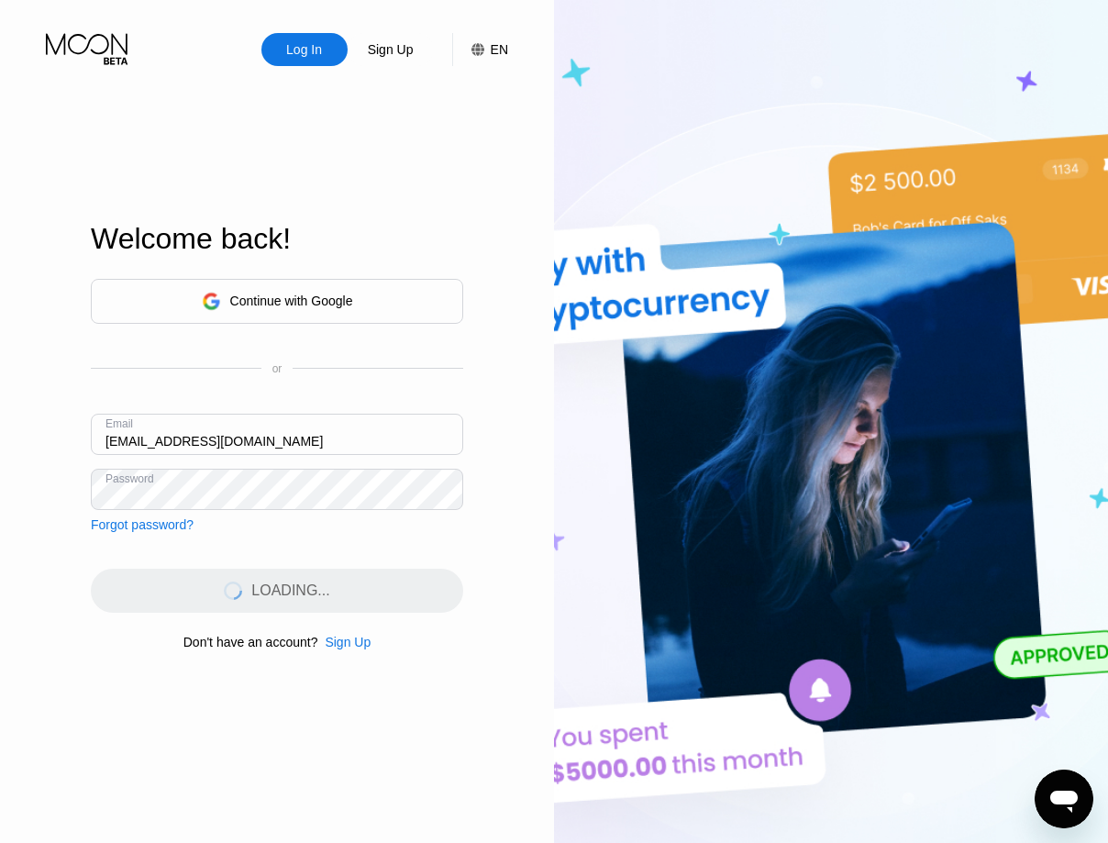
click at [455, 188] on div "Welcome back! Continue with Google or Email davidoffd348@gmail.com Password For…" at bounding box center [277, 435] width 372 height 927
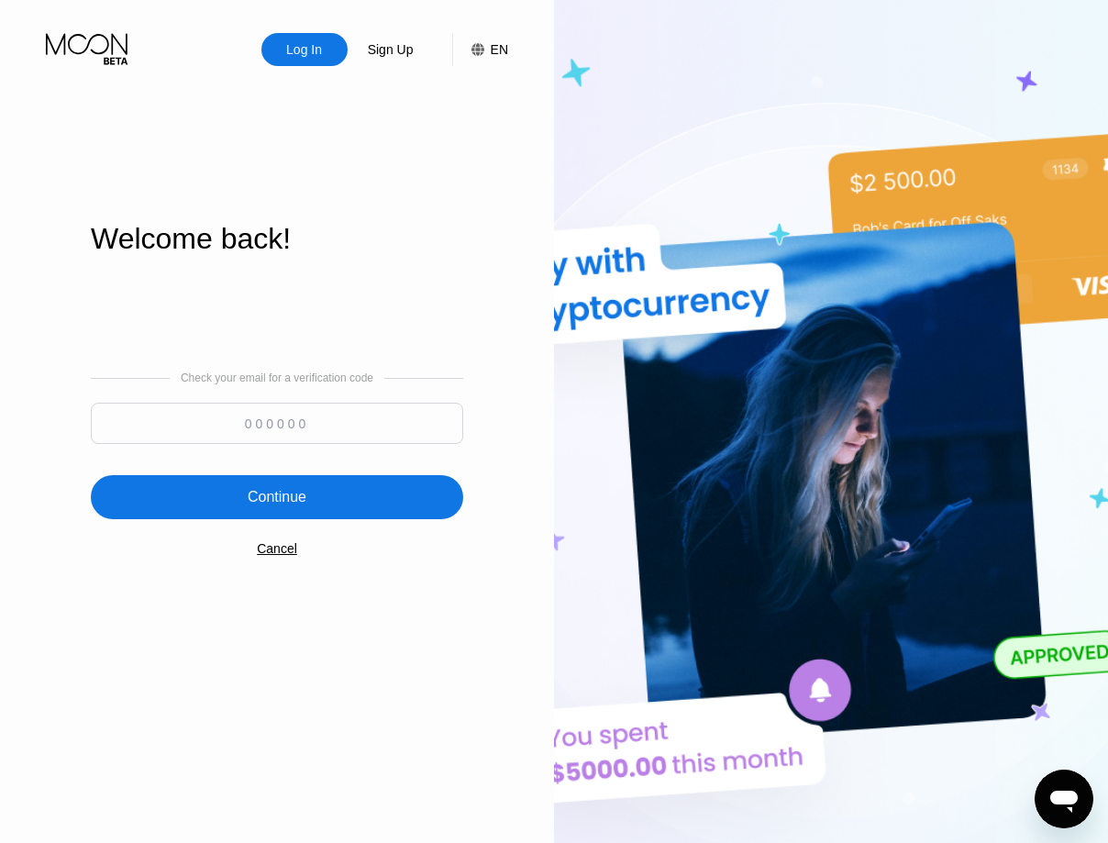
click at [303, 428] on input at bounding box center [277, 423] width 372 height 41
click at [297, 406] on input at bounding box center [277, 423] width 372 height 41
paste input "939638"
type input "939638"
click at [305, 491] on div "Continue" at bounding box center [277, 497] width 59 height 18
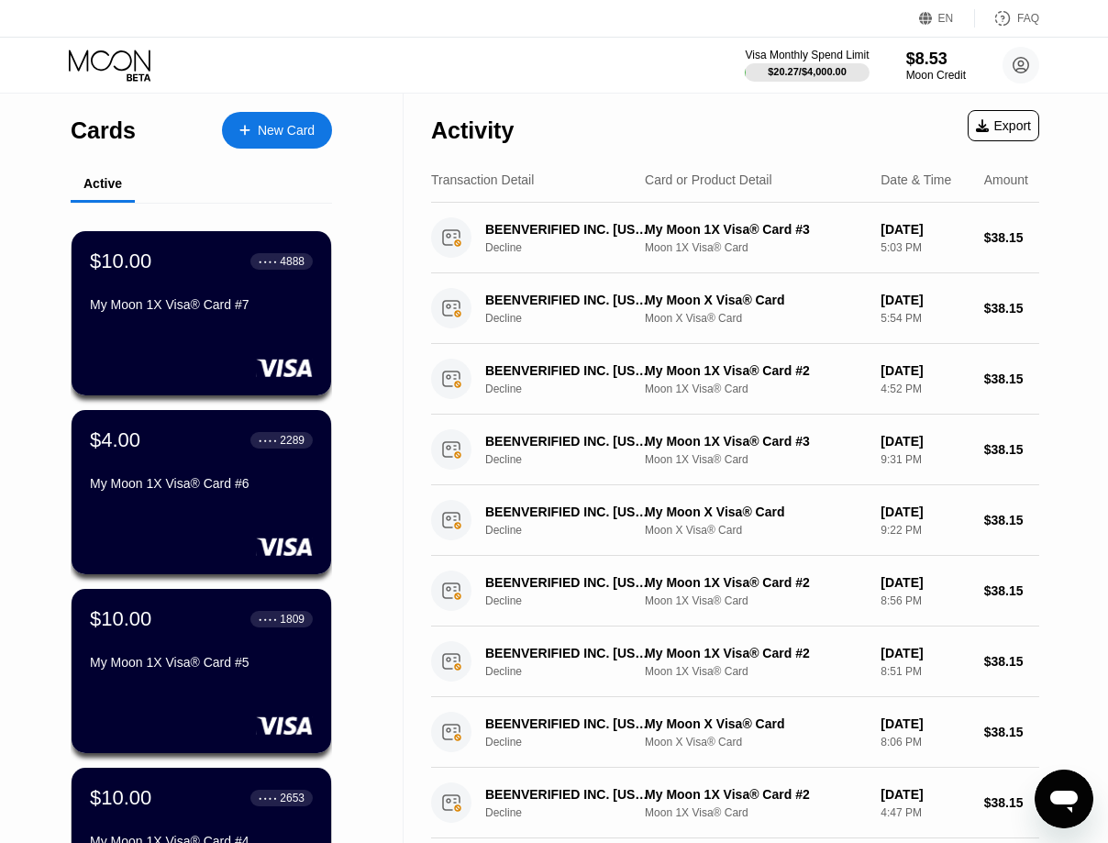
click at [259, 125] on div "New Card" at bounding box center [286, 131] width 57 height 16
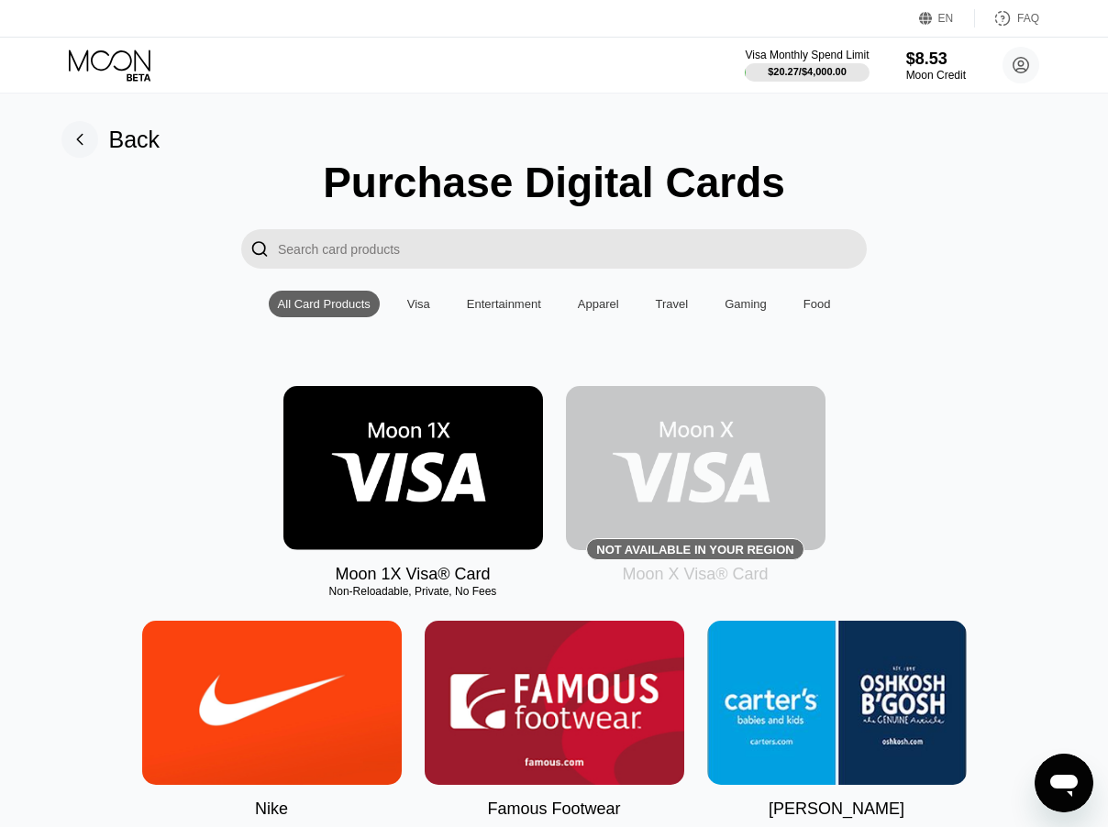
click at [385, 487] on img at bounding box center [412, 468] width 259 height 164
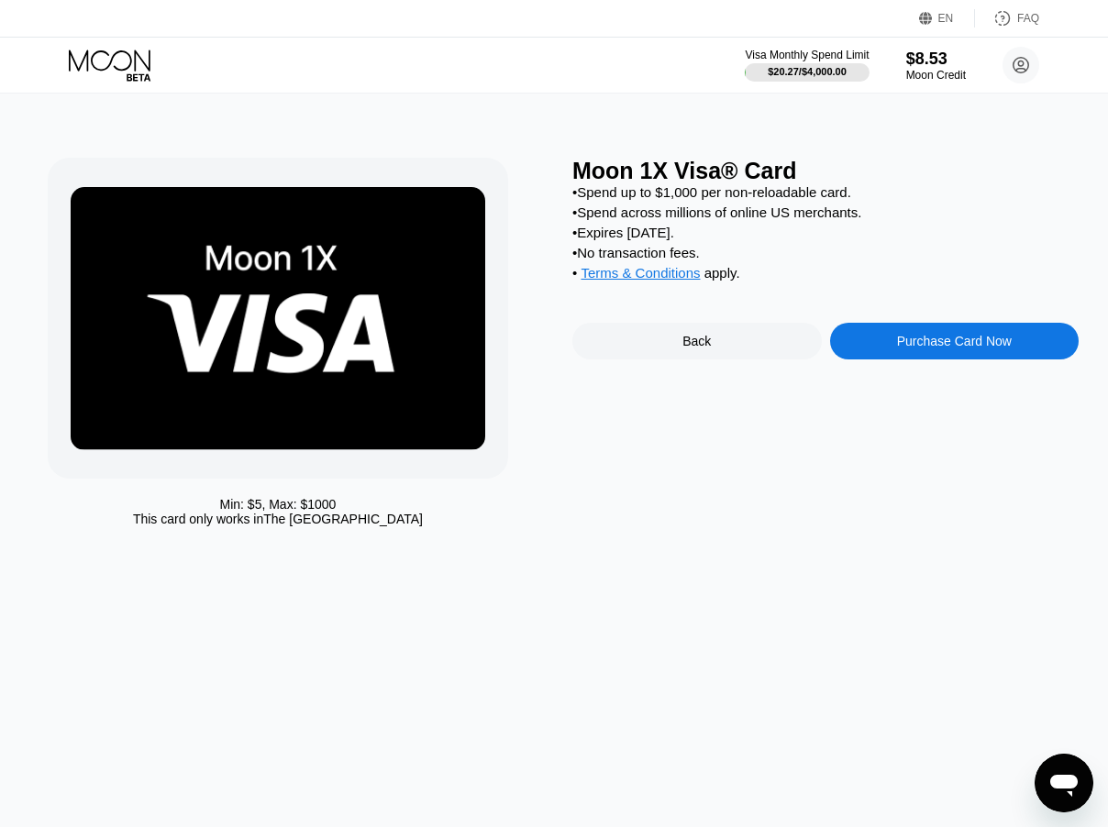
click at [914, 359] on div "Purchase Card Now" at bounding box center [954, 341] width 249 height 37
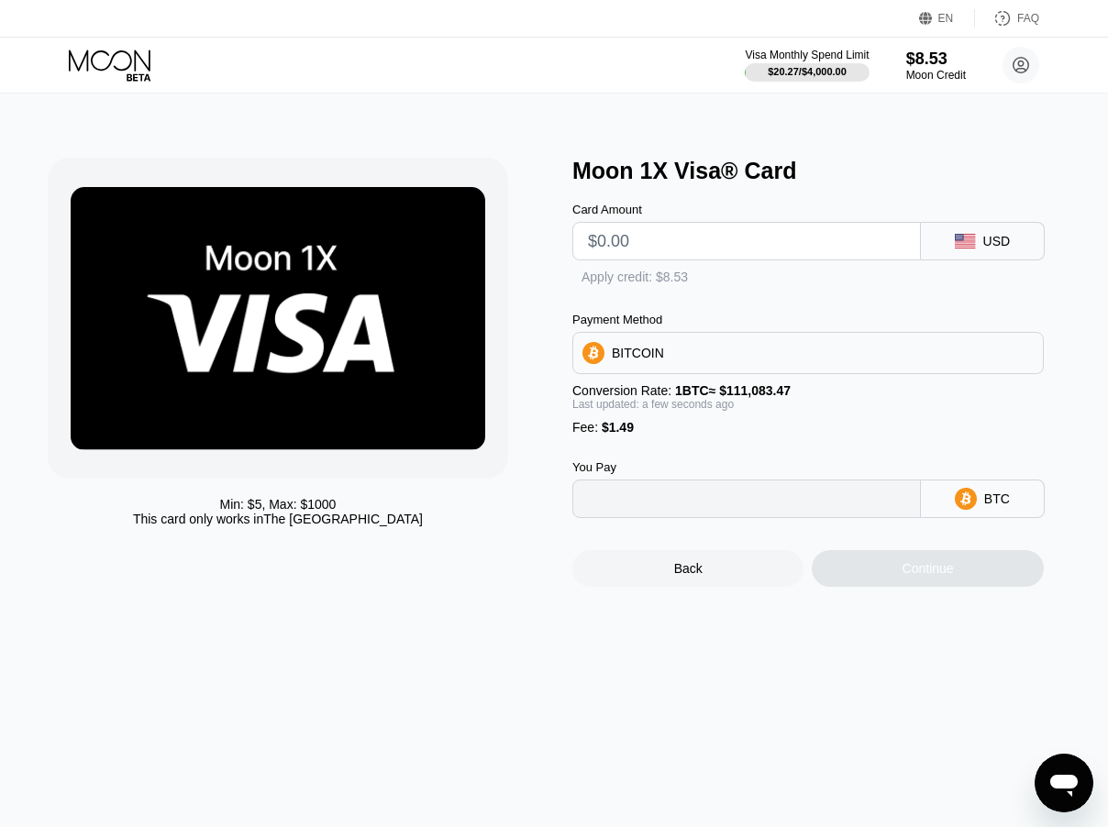
type input "0"
click at [705, 235] on input "text" at bounding box center [746, 241] width 317 height 37
type input "$8"
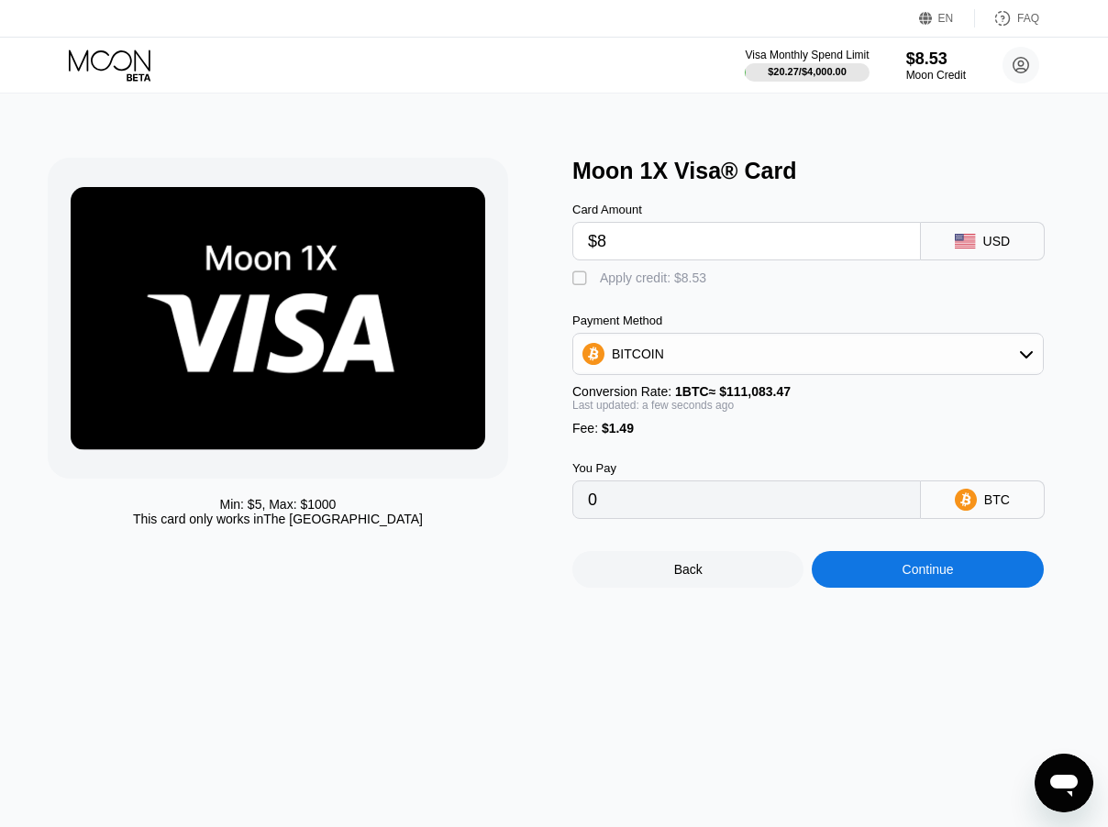
type input "0.00008544"
type input "$8"
click at [756, 388] on div "Payment Method BITCOIN Conversion Rate: 1 BTC ≈ $111,083.47 Last updated: a few…" at bounding box center [807, 375] width 471 height 122
drag, startPoint x: 696, startPoint y: 256, endPoint x: 623, endPoint y: 287, distance: 78.9
click at [612, 259] on input "$8" at bounding box center [746, 241] width 317 height 37
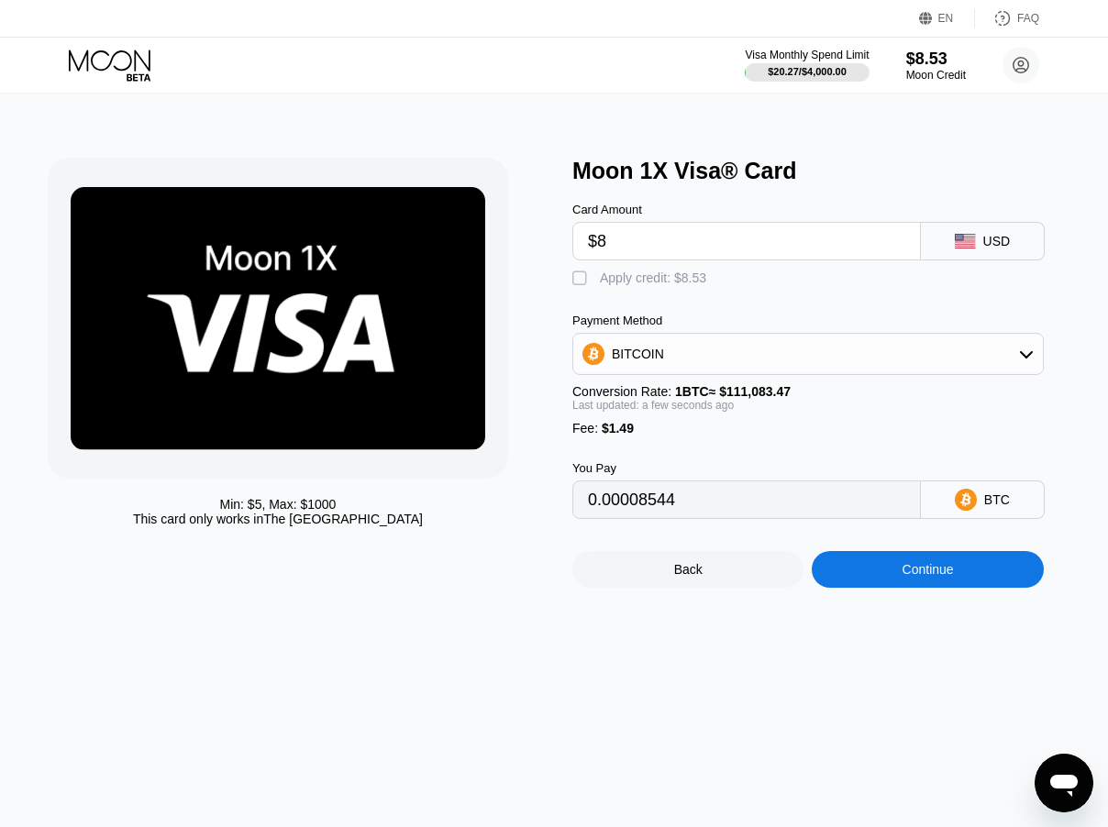
click at [589, 287] on div "" at bounding box center [581, 279] width 18 height 18
type input "0.00000865"
drag, startPoint x: 641, startPoint y: 253, endPoint x: 498, endPoint y: 249, distance: 143.1
click at [588, 249] on input "$8" at bounding box center [746, 241] width 317 height 37
type input "$8"
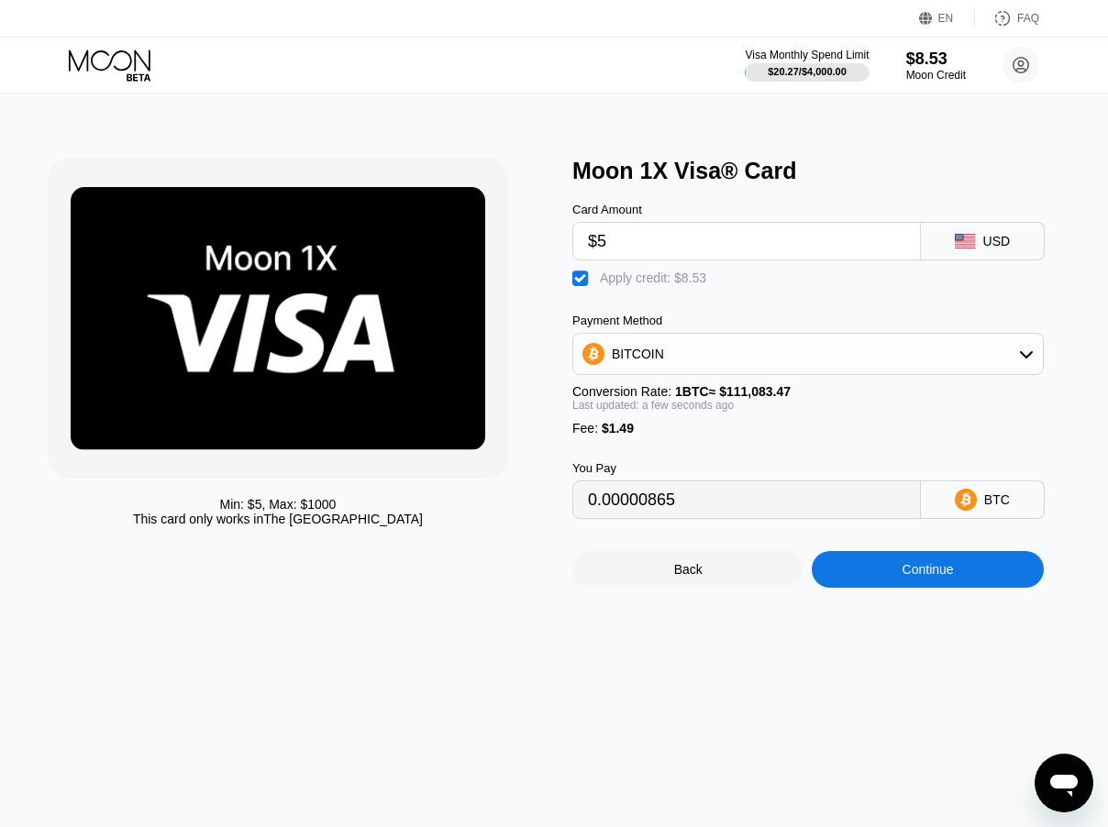
type input "$53"
type input "0.00041375"
type input "$5"
type input "0"
type input "$88"
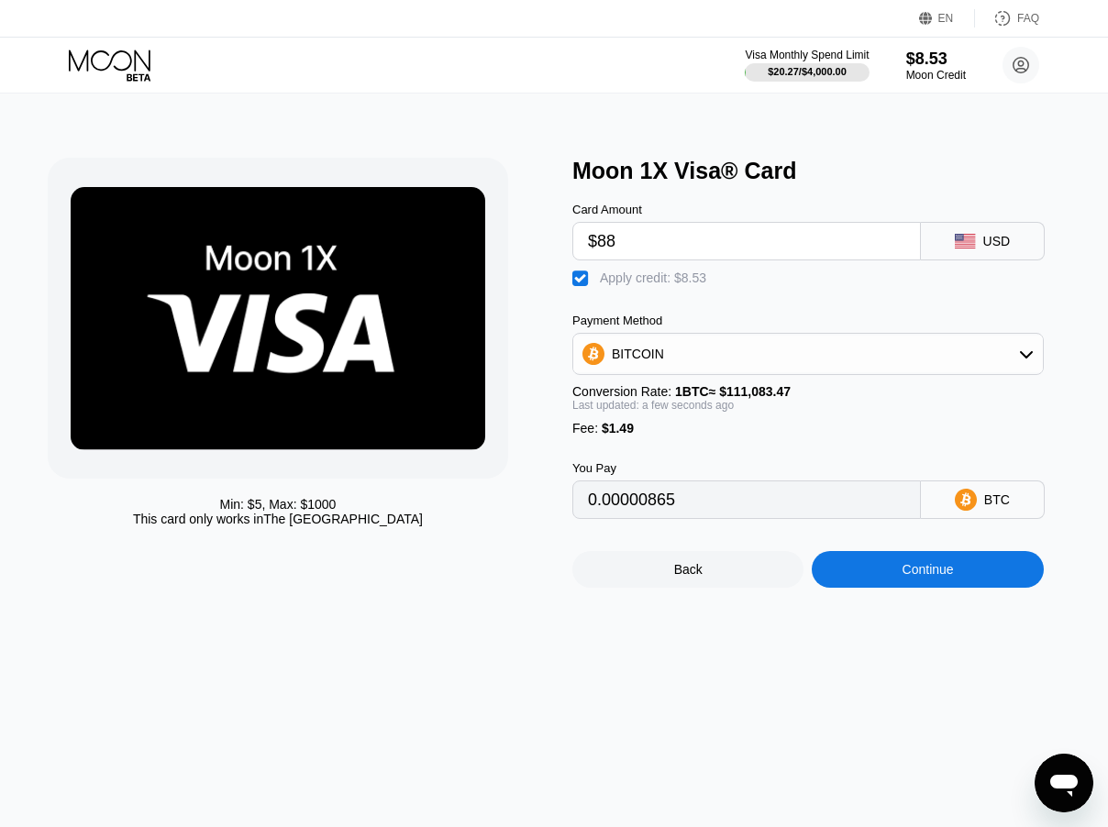
type input "0.00072883"
type input "$8"
type input "0.00000865"
click at [615, 372] on div "BITCOIN" at bounding box center [807, 354] width 469 height 37
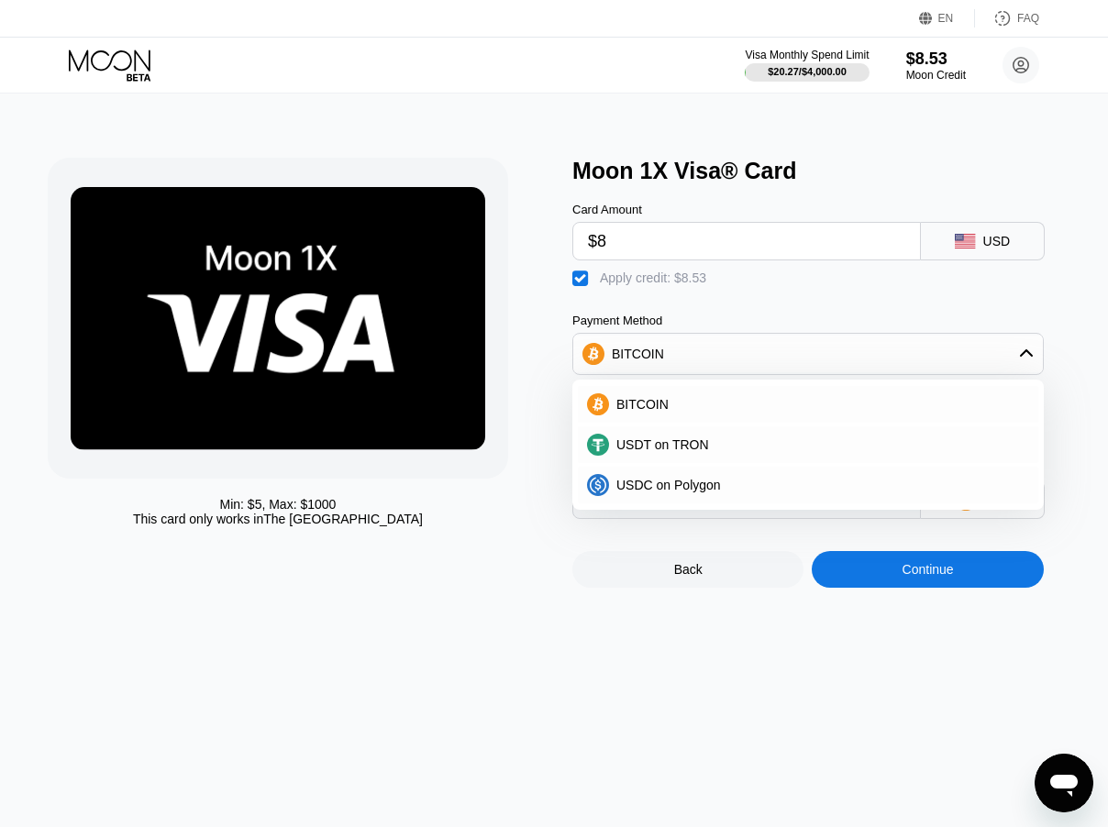
click at [524, 420] on div "Min: $ 5 , Max: $ 1000 This card only works in The United States" at bounding box center [301, 373] width 506 height 430
click at [638, 251] on input "$8" at bounding box center [746, 241] width 317 height 37
drag, startPoint x: 642, startPoint y: 244, endPoint x: 448, endPoint y: 236, distance: 193.6
click at [588, 237] on input "$8" at bounding box center [746, 241] width 317 height 37
type input "$7"
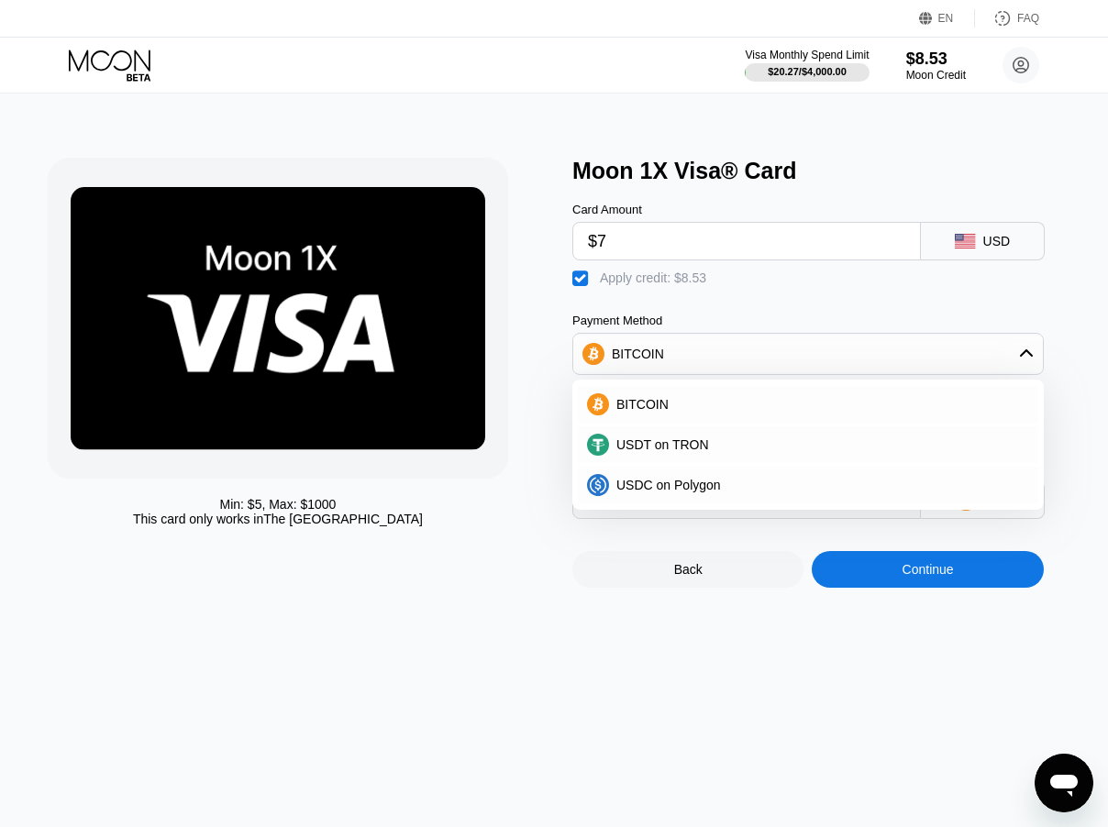
type input "0"
type input "$7"
click at [493, 581] on div "Min: $ 5 , Max: $ 1000 This card only works in The United States" at bounding box center [301, 373] width 506 height 430
drag, startPoint x: 791, startPoint y: 315, endPoint x: 719, endPoint y: 354, distance: 82.0
click at [789, 316] on div "Card Amount $7 USD  Apply credit: $8.49 Payment Method BITCOIN BITCOIN USDT on…" at bounding box center [825, 351] width 506 height 335
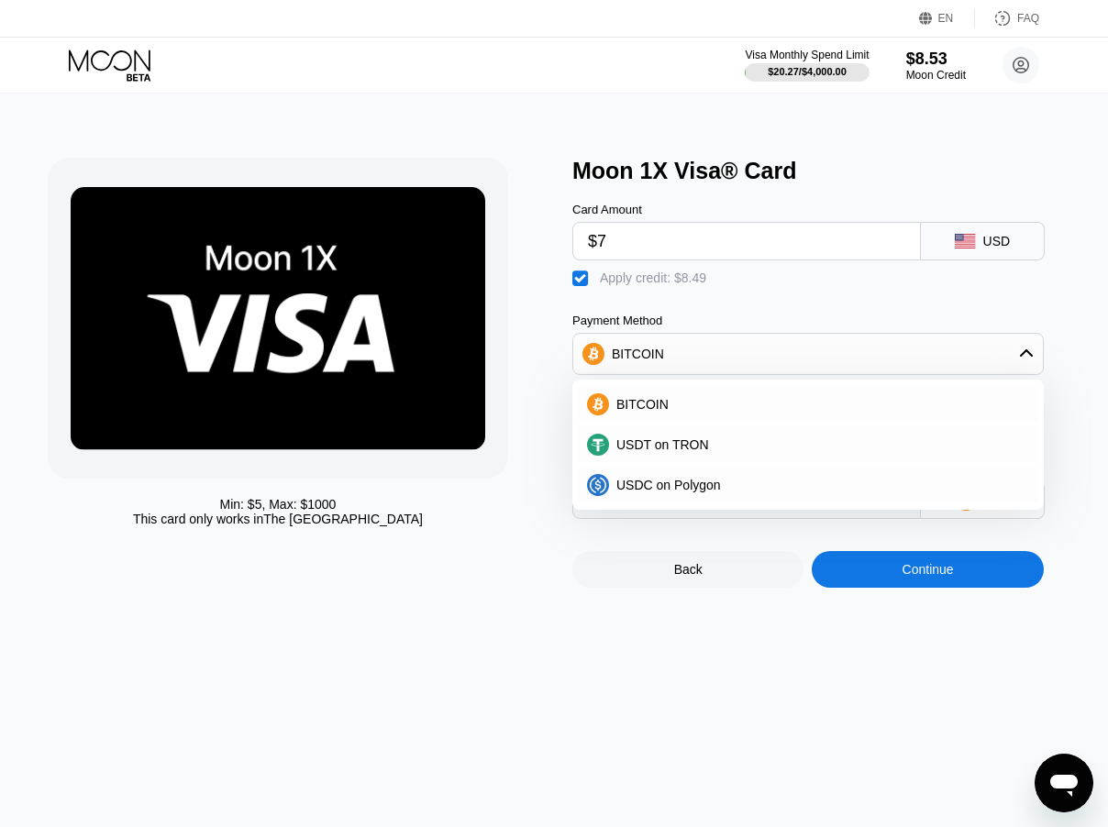
click at [712, 372] on div "BITCOIN" at bounding box center [807, 354] width 469 height 37
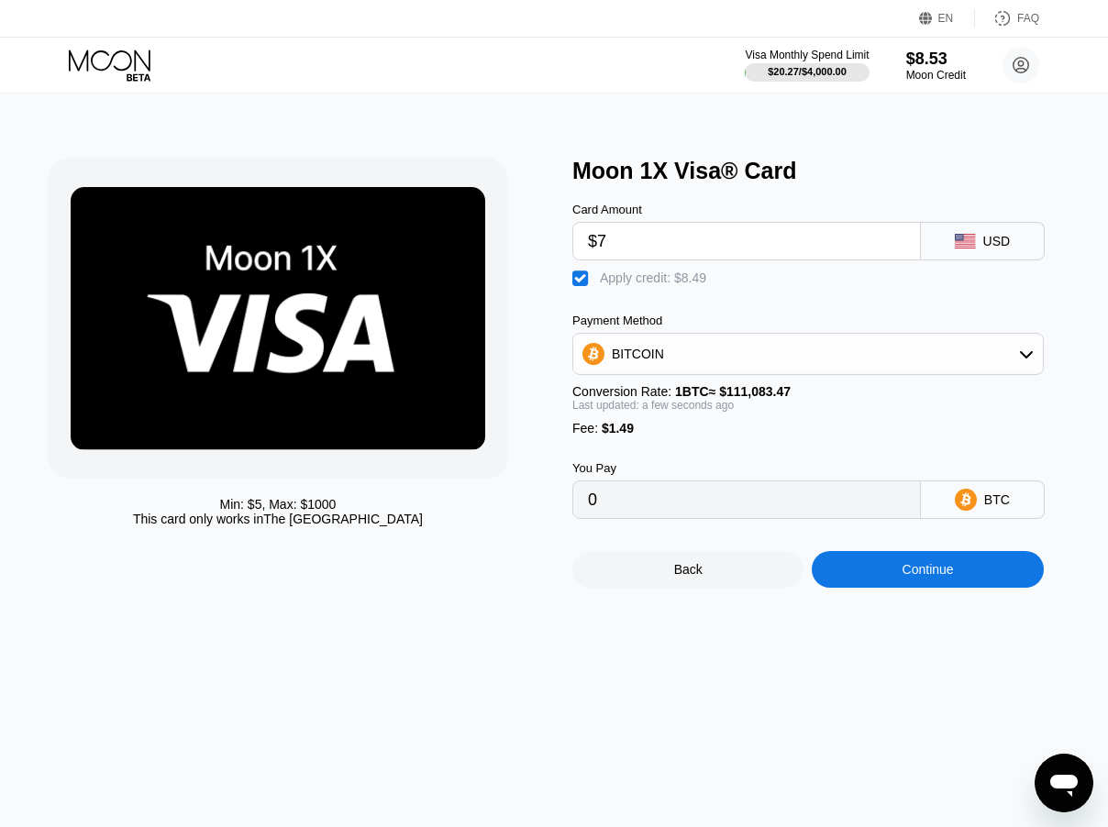
drag, startPoint x: 546, startPoint y: 560, endPoint x: 595, endPoint y: 520, distance: 63.9
click at [546, 557] on div "Min: $ 5 , Max: $ 1000 This card only works in The United States" at bounding box center [301, 373] width 506 height 430
click at [906, 579] on div "Continue" at bounding box center [926, 569] width 231 height 37
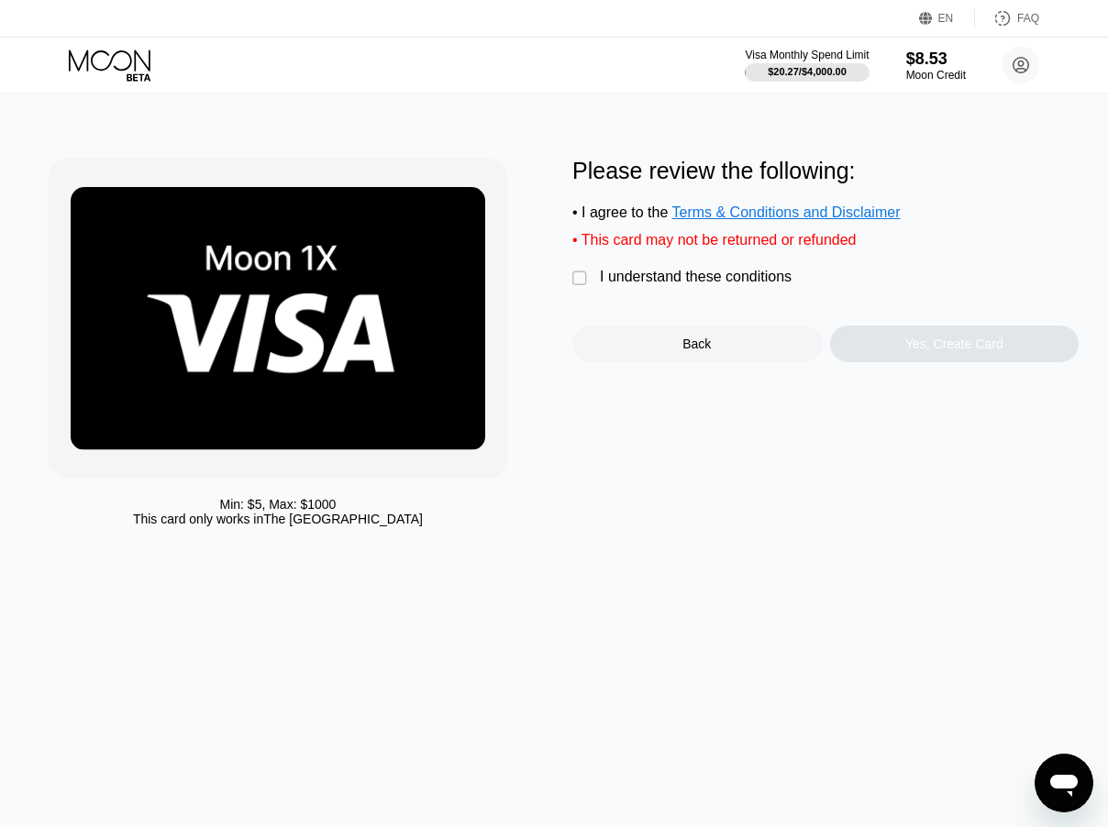
click at [577, 285] on div "" at bounding box center [581, 279] width 18 height 18
click at [902, 356] on div "Yes, Create Card" at bounding box center [954, 343] width 249 height 37
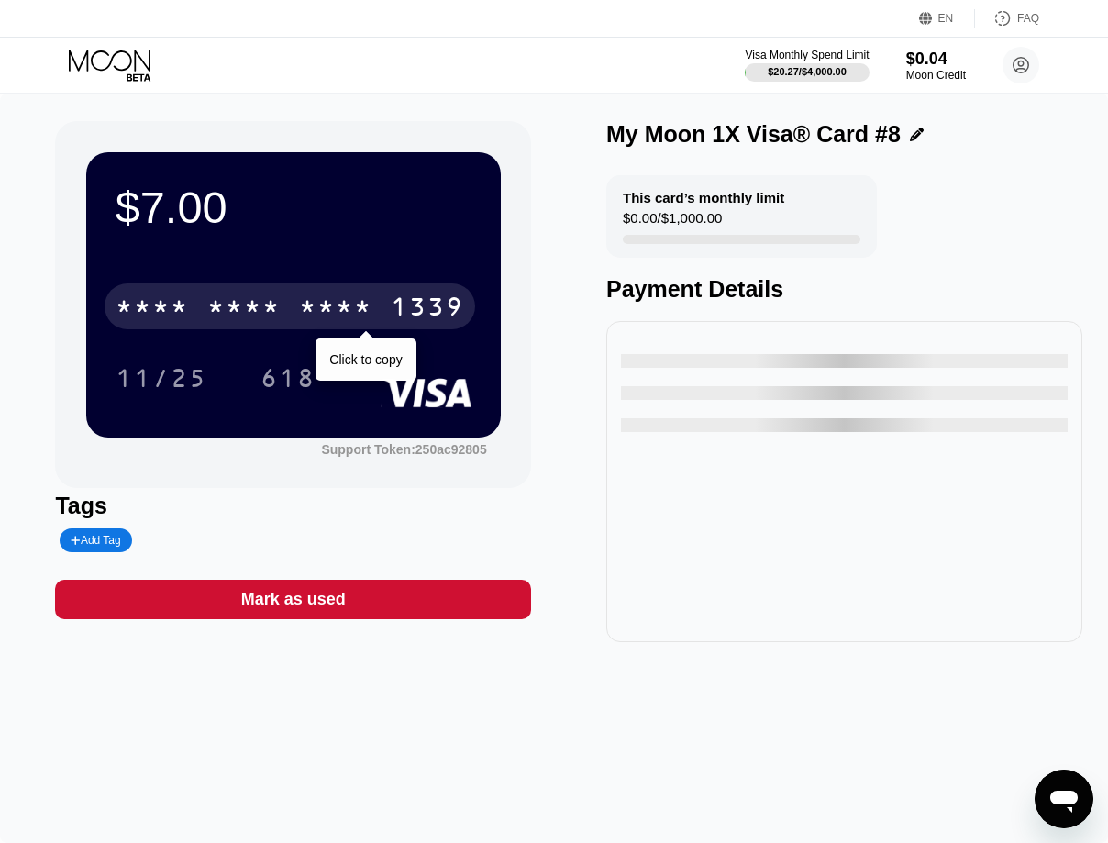
click at [225, 292] on div "* * * * * * * * * * * * 1339" at bounding box center [290, 306] width 370 height 46
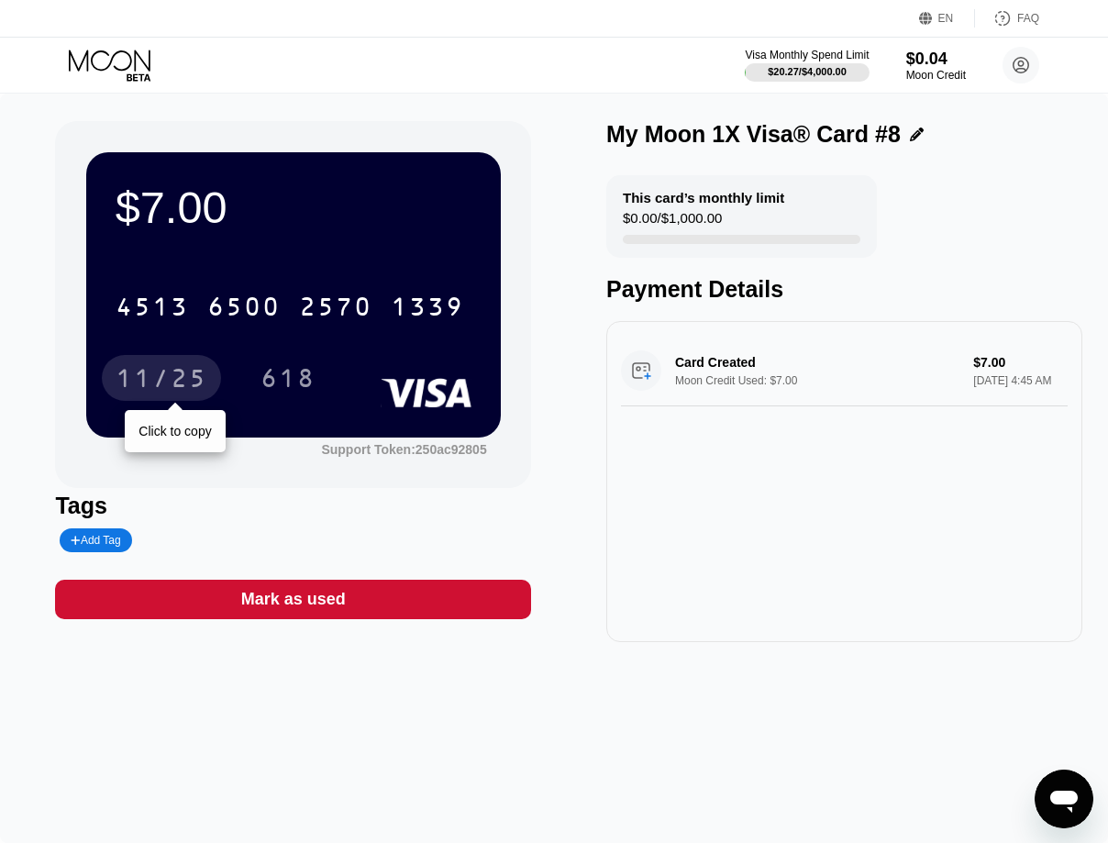
click at [175, 379] on div "11/25" at bounding box center [162, 380] width 92 height 29
click at [311, 367] on div "618" at bounding box center [288, 378] width 83 height 46
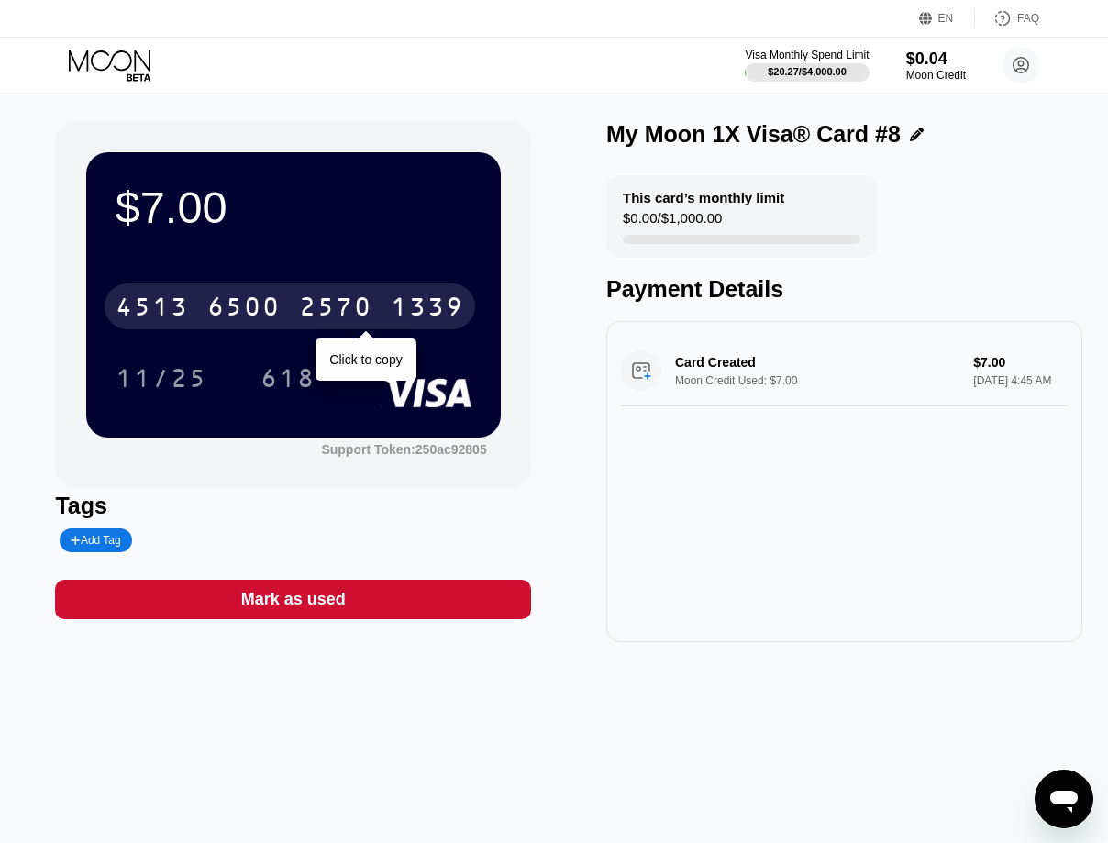
click at [226, 298] on div "6500" at bounding box center [243, 308] width 73 height 29
click at [164, 373] on div "11/25" at bounding box center [162, 380] width 92 height 29
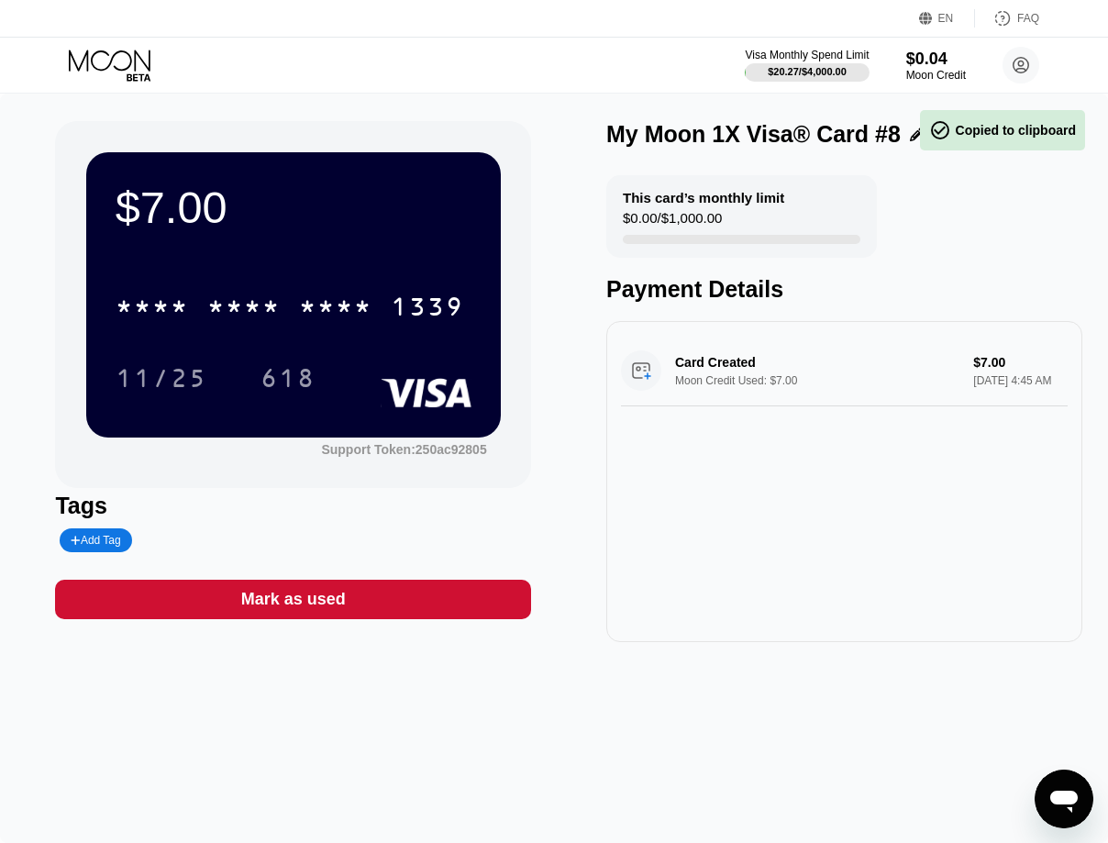
click at [304, 389] on div "618" at bounding box center [287, 380] width 55 height 29
click at [742, 555] on div "Card Created Moon Credit Used: $7.00 $7.00 Sep 24, 2025 4:45 AM" at bounding box center [844, 481] width 476 height 321
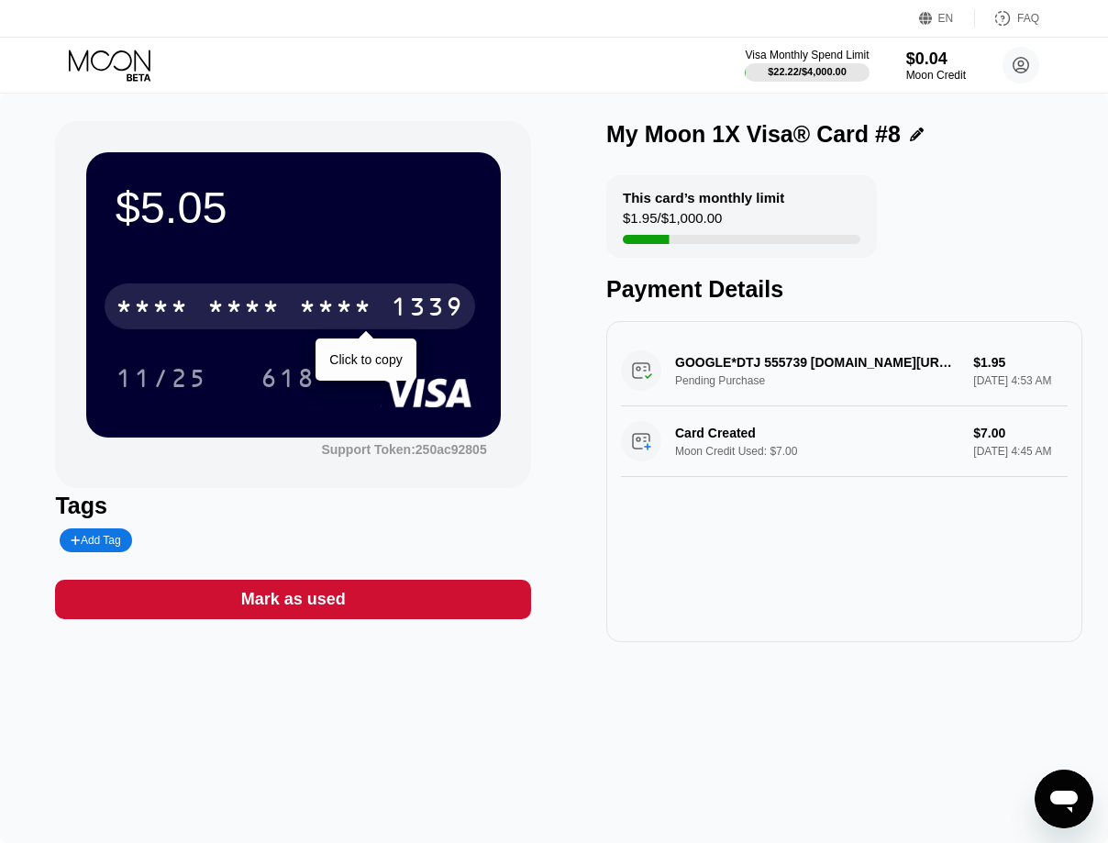
click at [273, 291] on div "* * * * * * * * * * * * 1339" at bounding box center [290, 306] width 370 height 46
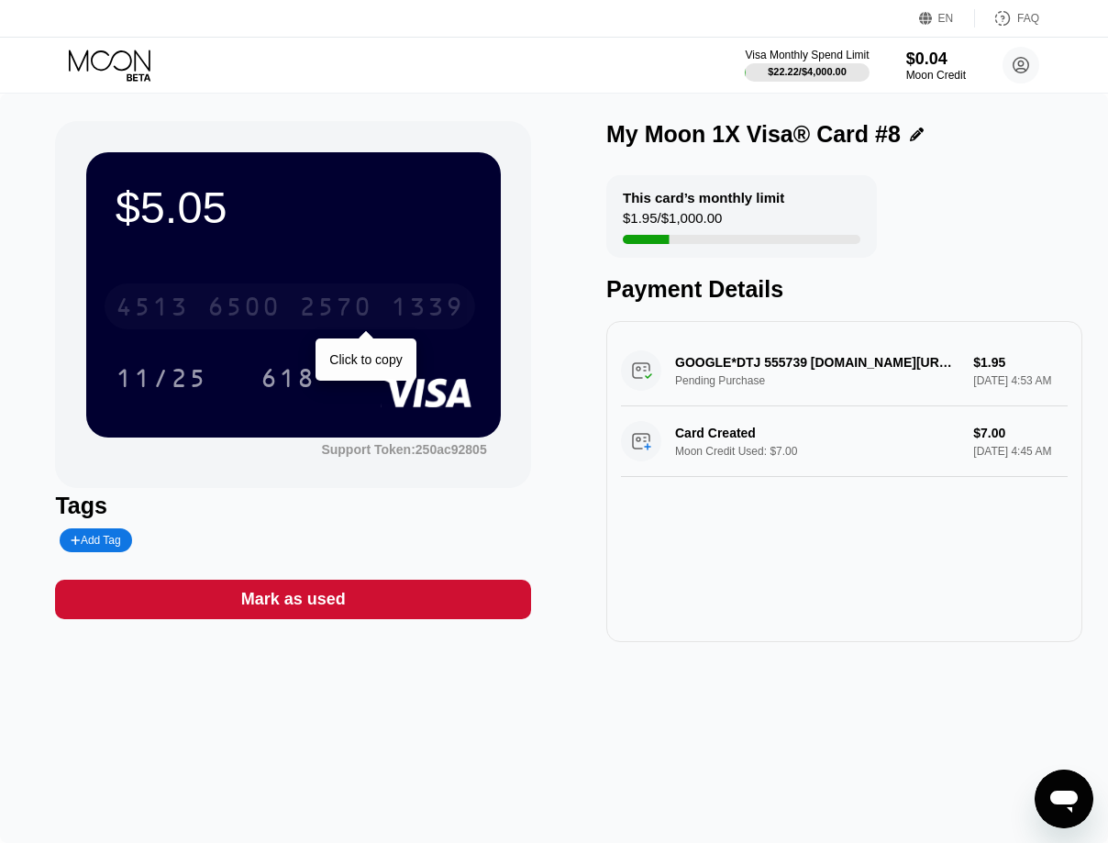
click at [266, 289] on div "[CREDIT_CARD_NUMBER]" at bounding box center [290, 306] width 370 height 46
